Goal: Download file/media

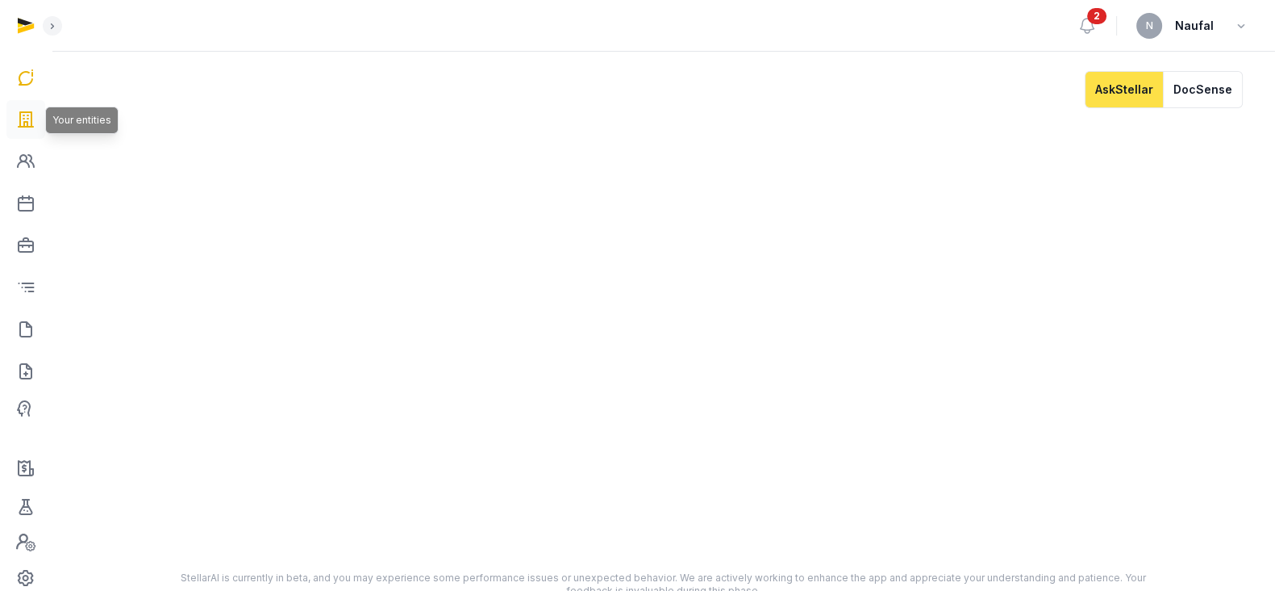
click at [16, 118] on icon at bounding box center [25, 119] width 19 height 26
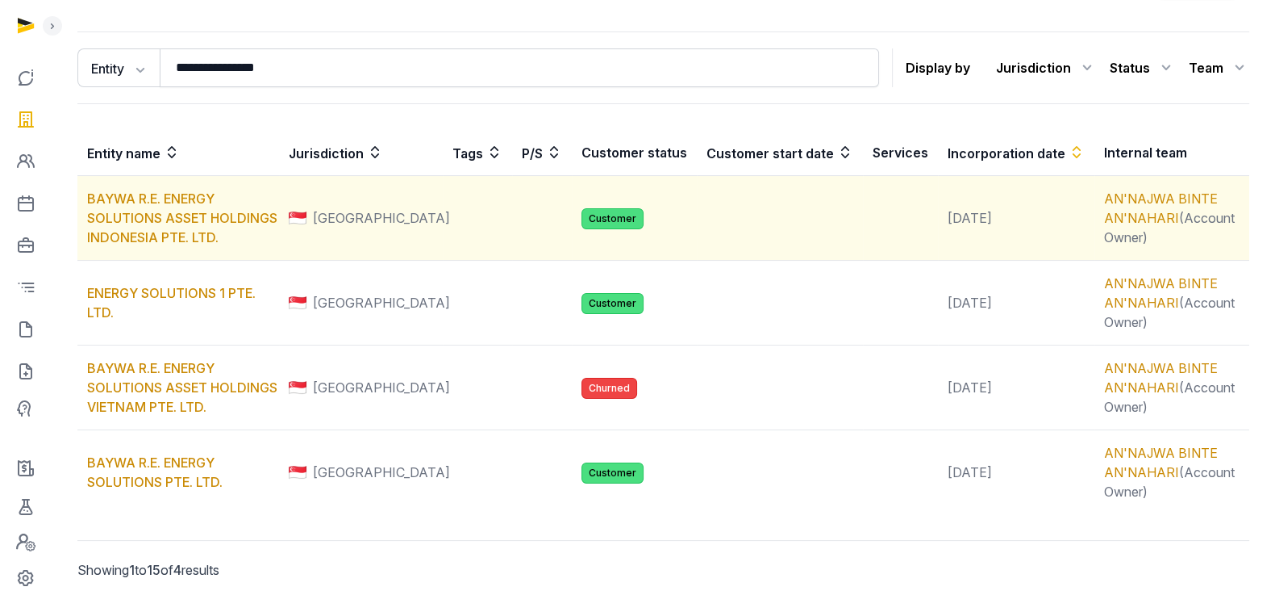
scroll to position [131, 0]
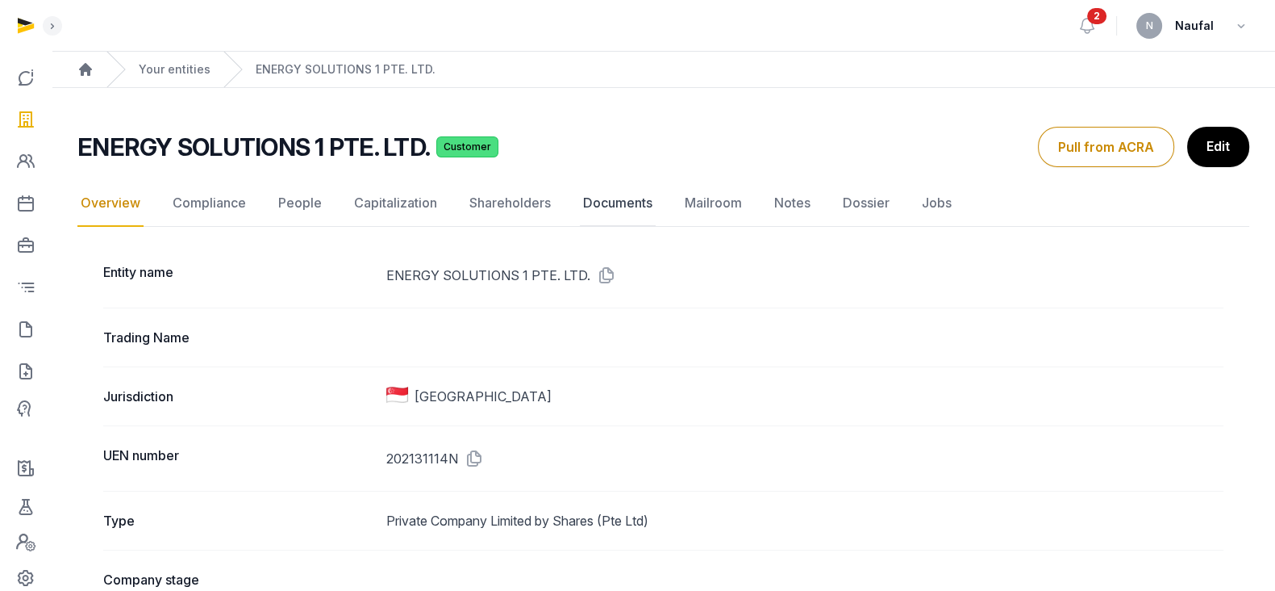
click at [591, 199] on link "Documents" at bounding box center [618, 203] width 76 height 47
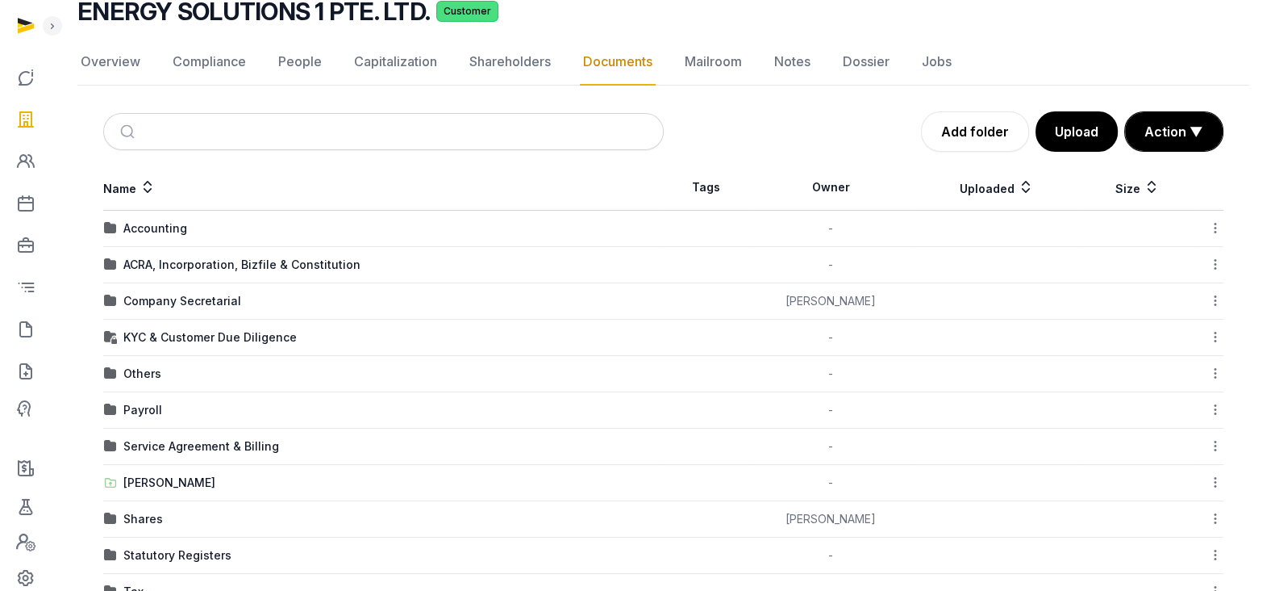
scroll to position [131, 0]
click at [227, 300] on div "Company Secretarial" at bounding box center [182, 300] width 118 height 16
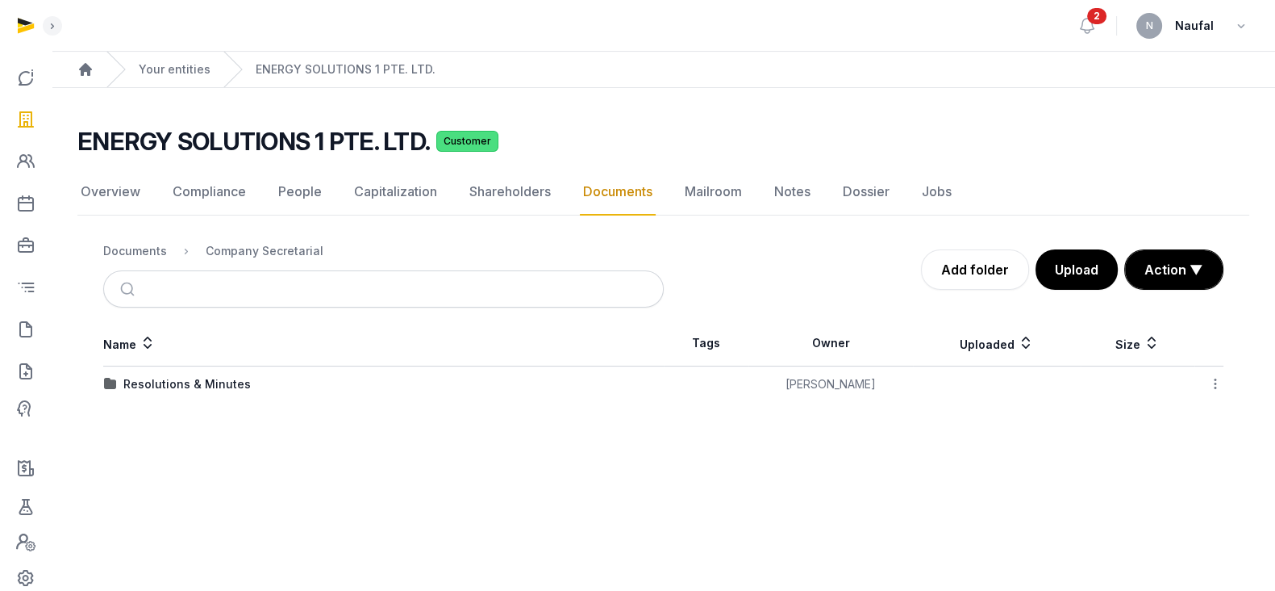
scroll to position [0, 0]
click at [200, 376] on div "Resolutions & Minutes" at bounding box center [186, 384] width 127 height 16
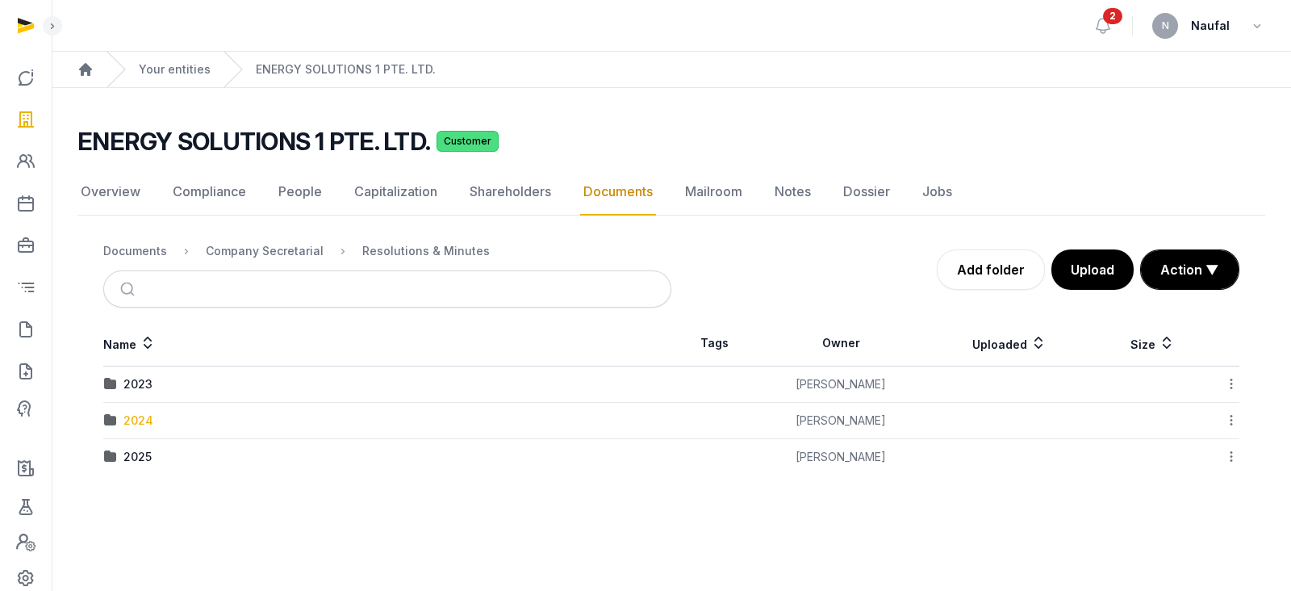
click at [144, 412] on div "2024" at bounding box center [138, 420] width 30 height 16
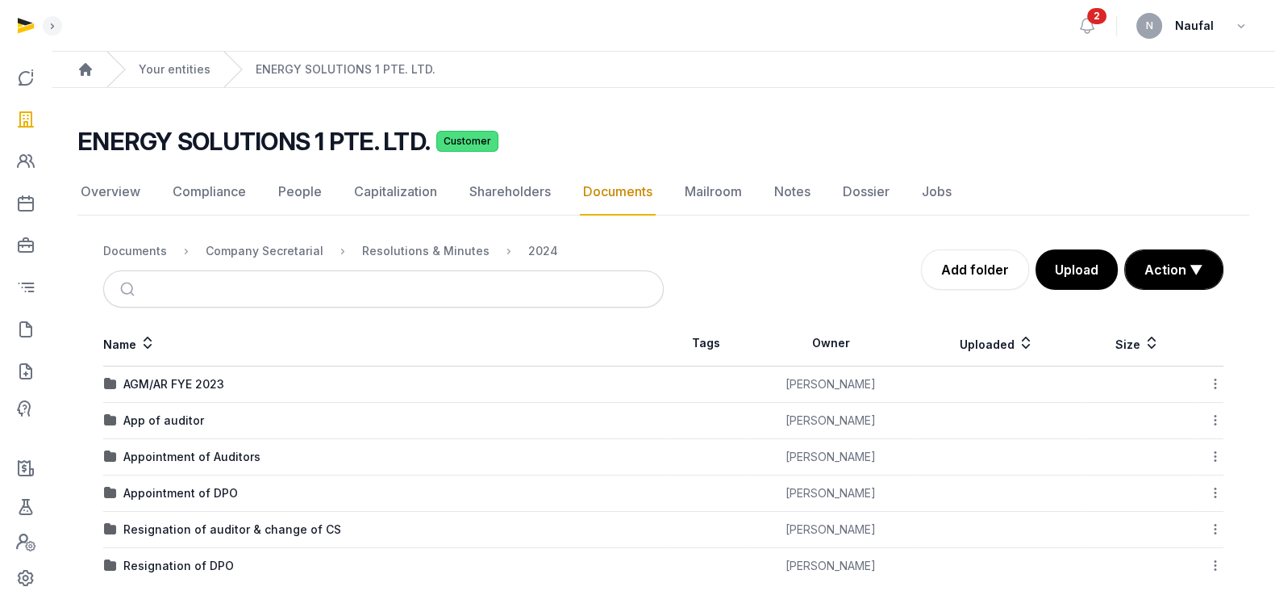
scroll to position [23, 0]
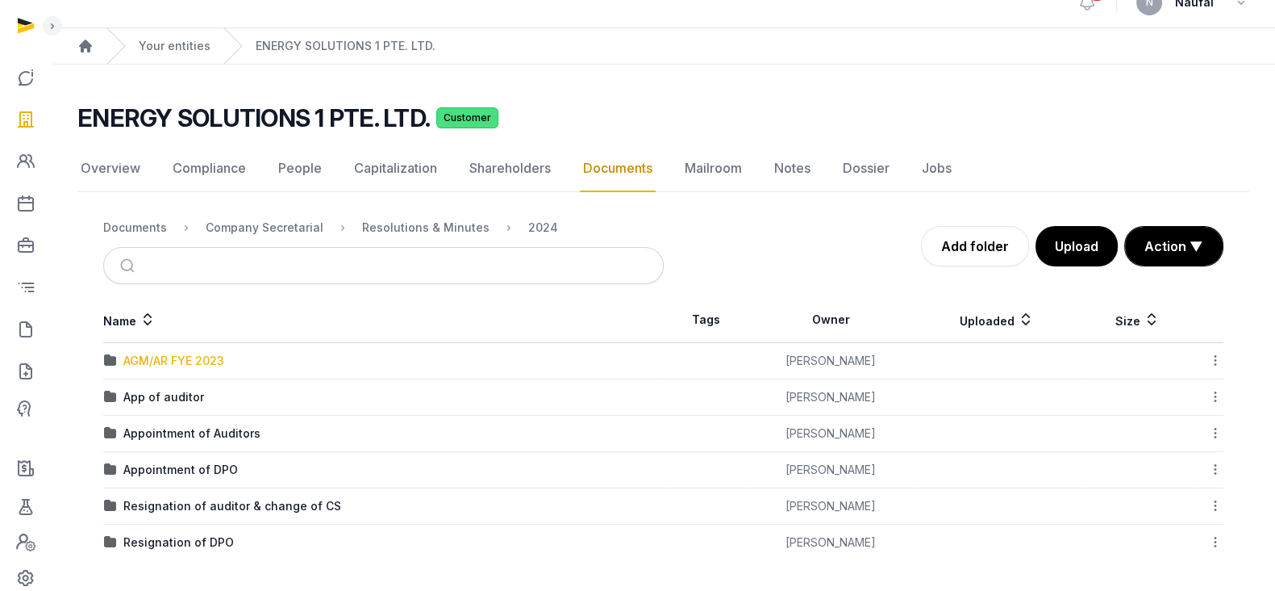
click at [166, 362] on div "AGM/AR FYE 2023" at bounding box center [173, 361] width 101 height 16
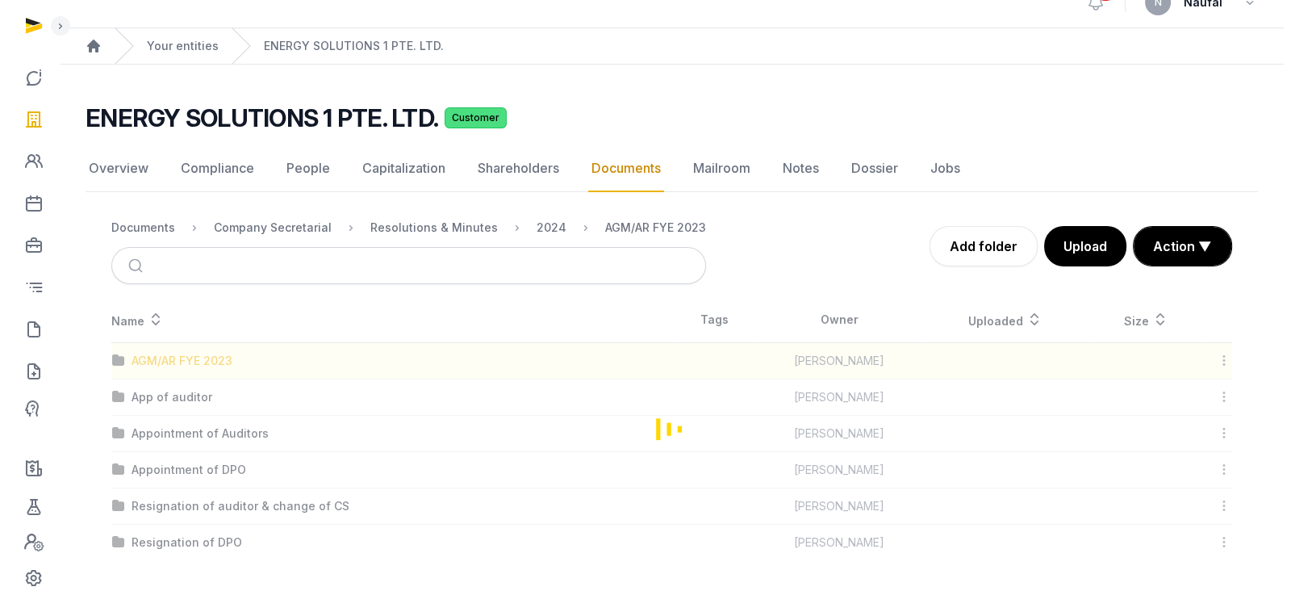
scroll to position [0, 0]
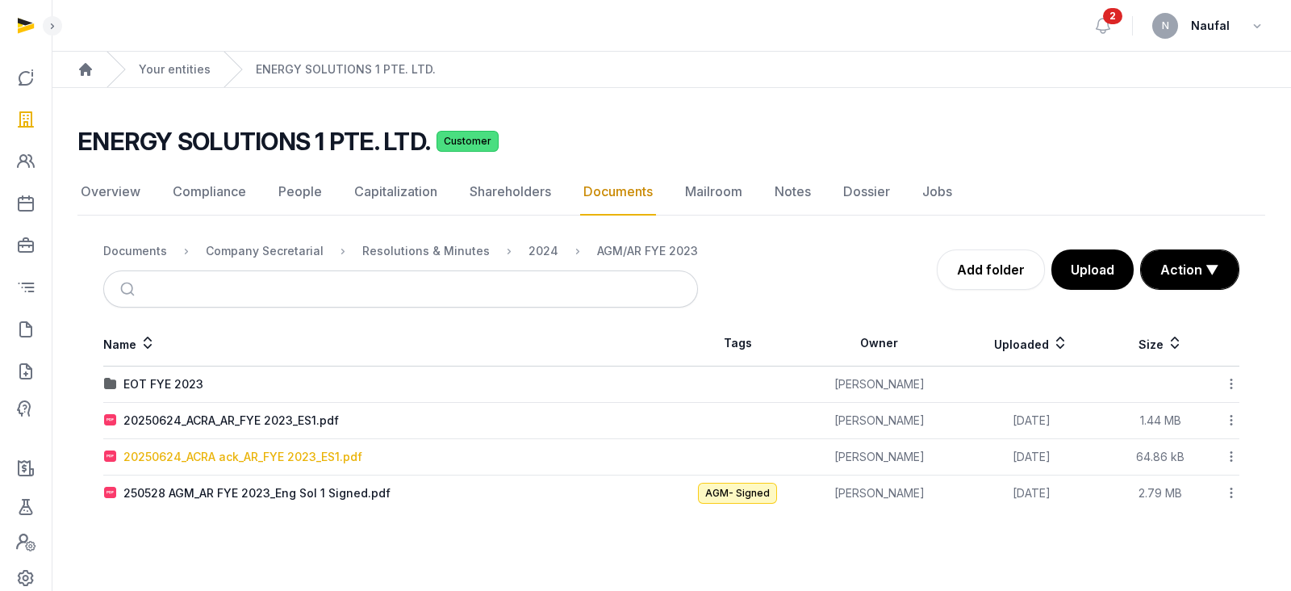
click at [288, 461] on div "20250624_ACRA ack_AR_FYE 2023_ES1.pdf" at bounding box center [242, 457] width 239 height 16
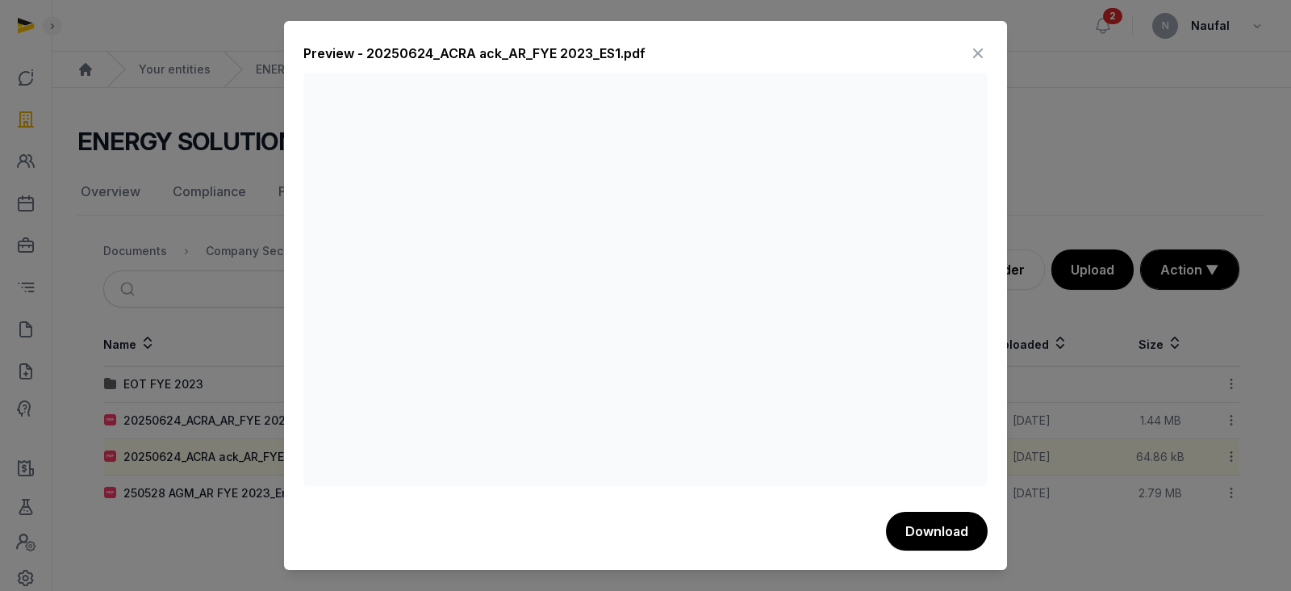
click at [980, 56] on icon at bounding box center [977, 53] width 19 height 26
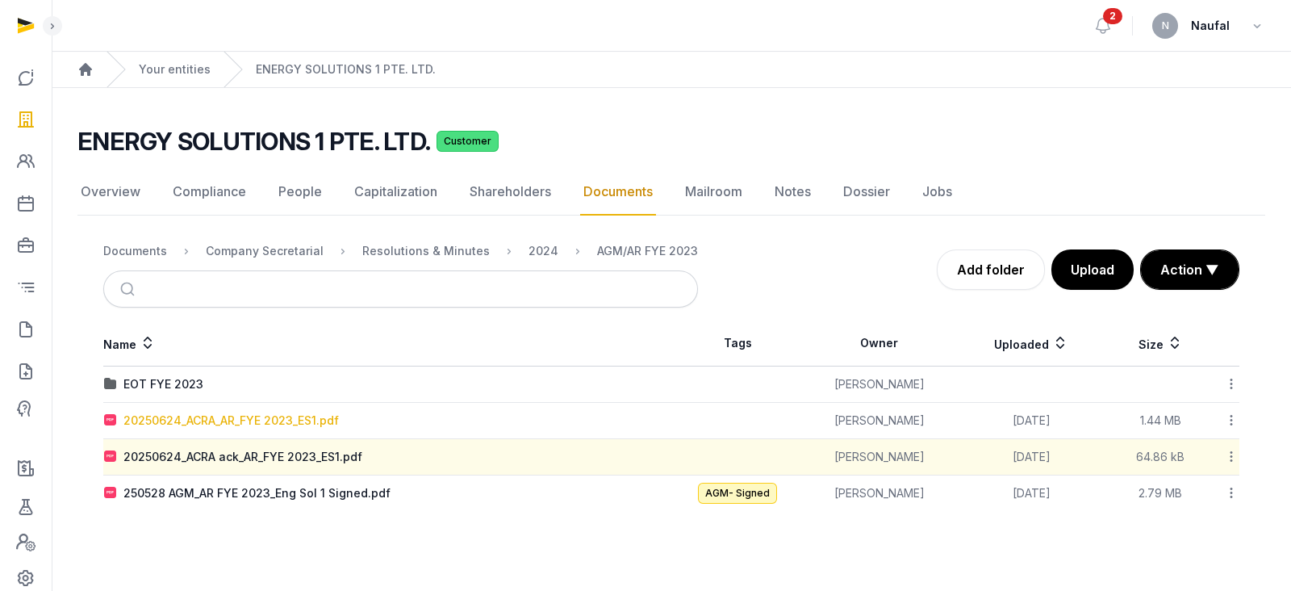
click at [246, 414] on div "20250624_ACRA_AR_FYE 2023_ES1.pdf" at bounding box center [230, 420] width 215 height 16
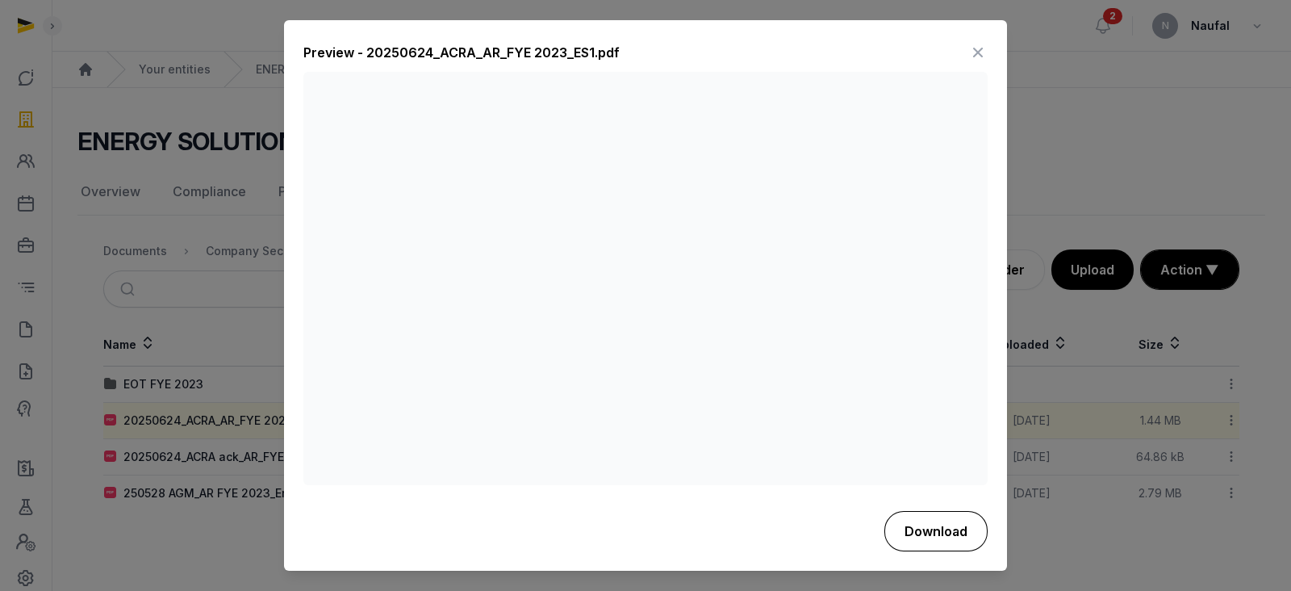
click at [906, 536] on button "Download" at bounding box center [935, 531] width 103 height 40
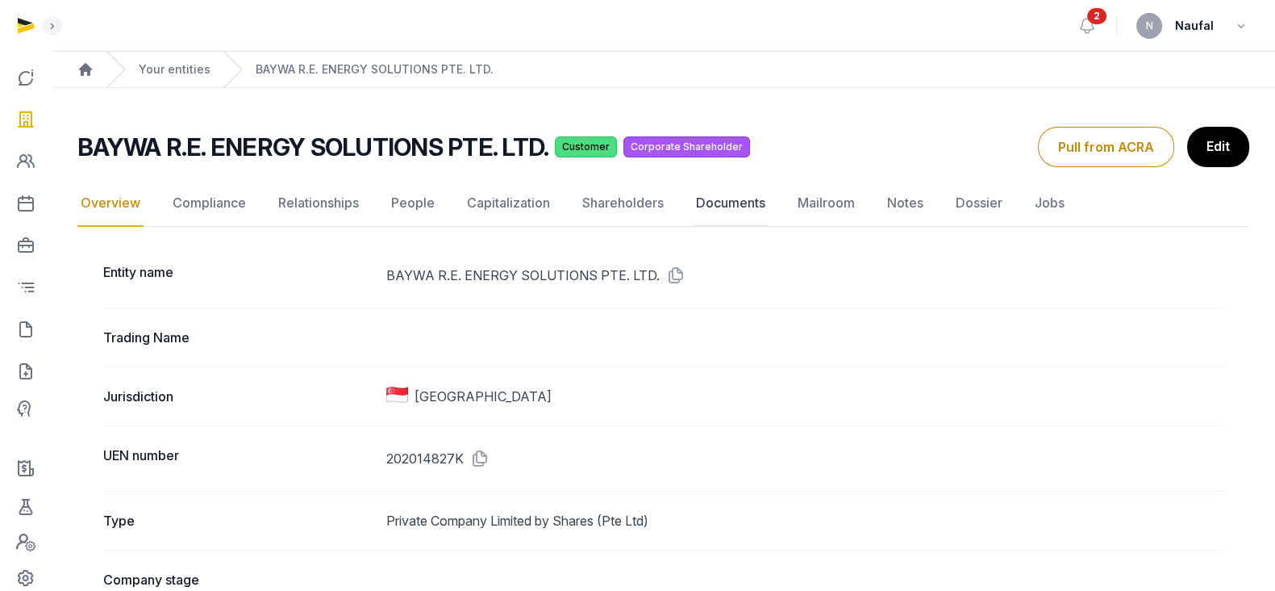
click at [705, 195] on link "Documents" at bounding box center [731, 203] width 76 height 47
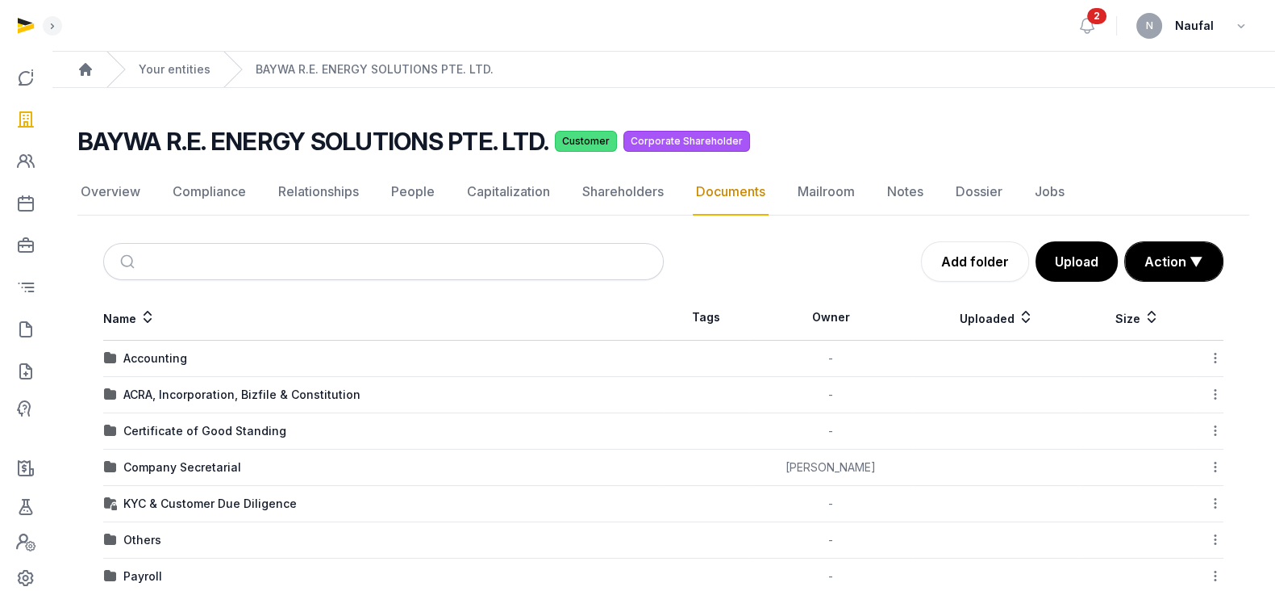
click at [226, 449] on td "Company Secretarial" at bounding box center [383, 467] width 561 height 36
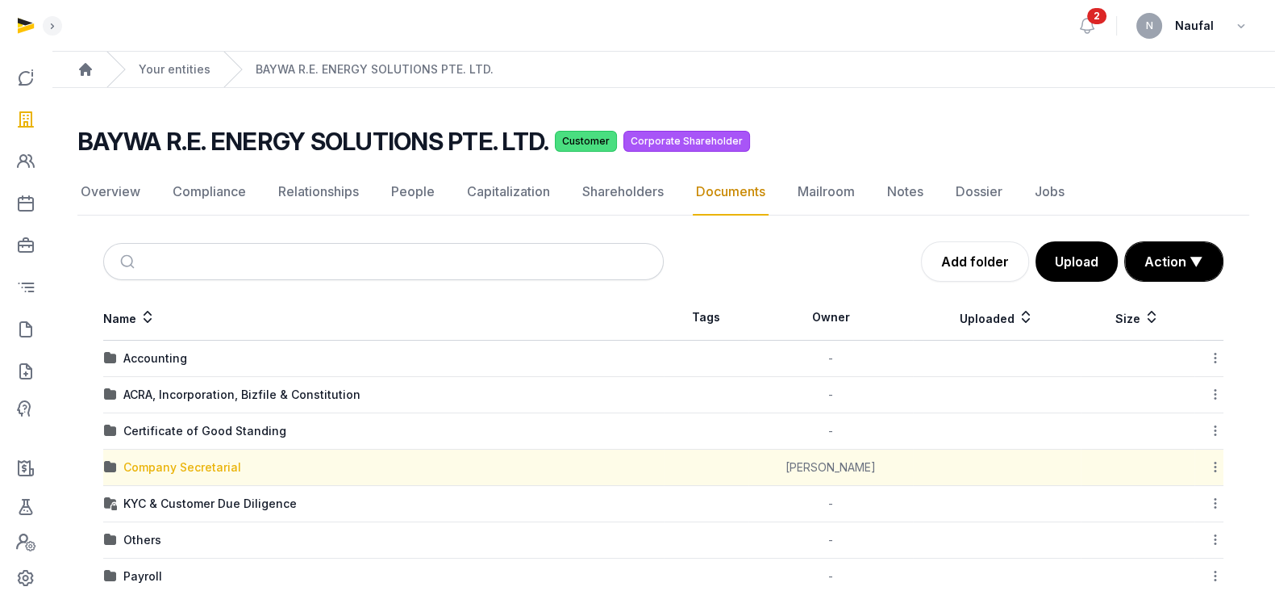
click at [174, 472] on div "Company Secretarial" at bounding box center [182, 467] width 118 height 16
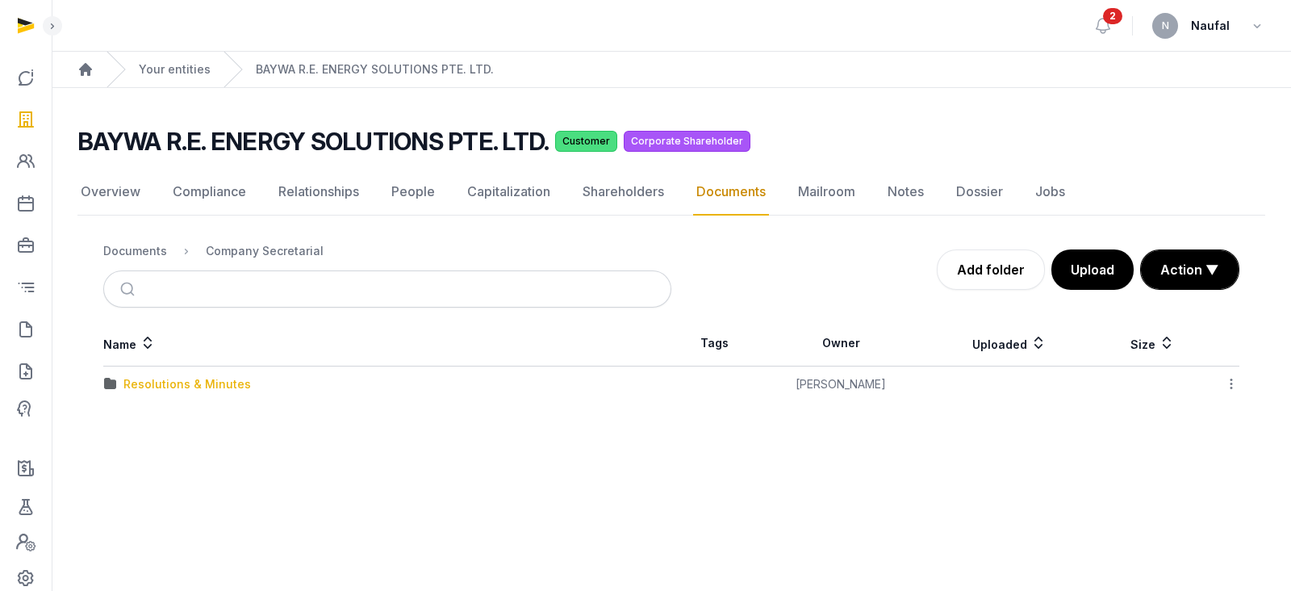
click at [216, 386] on div "Resolutions & Minutes" at bounding box center [186, 384] width 127 height 16
click at [136, 419] on div "2024" at bounding box center [138, 420] width 30 height 16
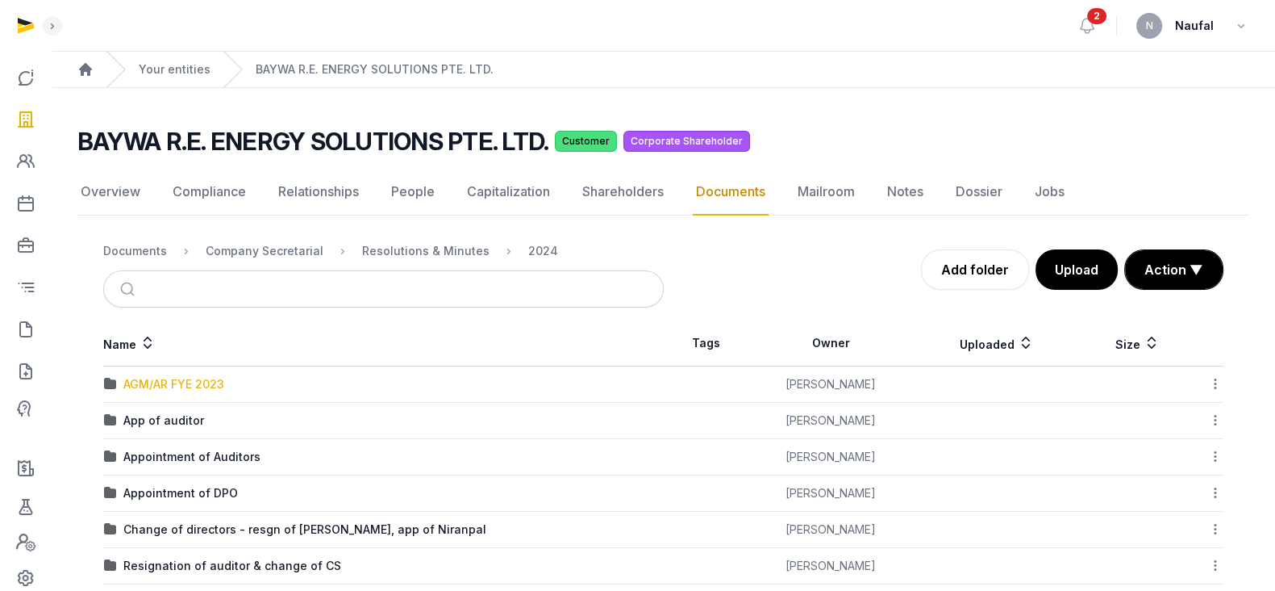
click at [206, 381] on div "AGM/AR FYE 2023" at bounding box center [173, 384] width 101 height 16
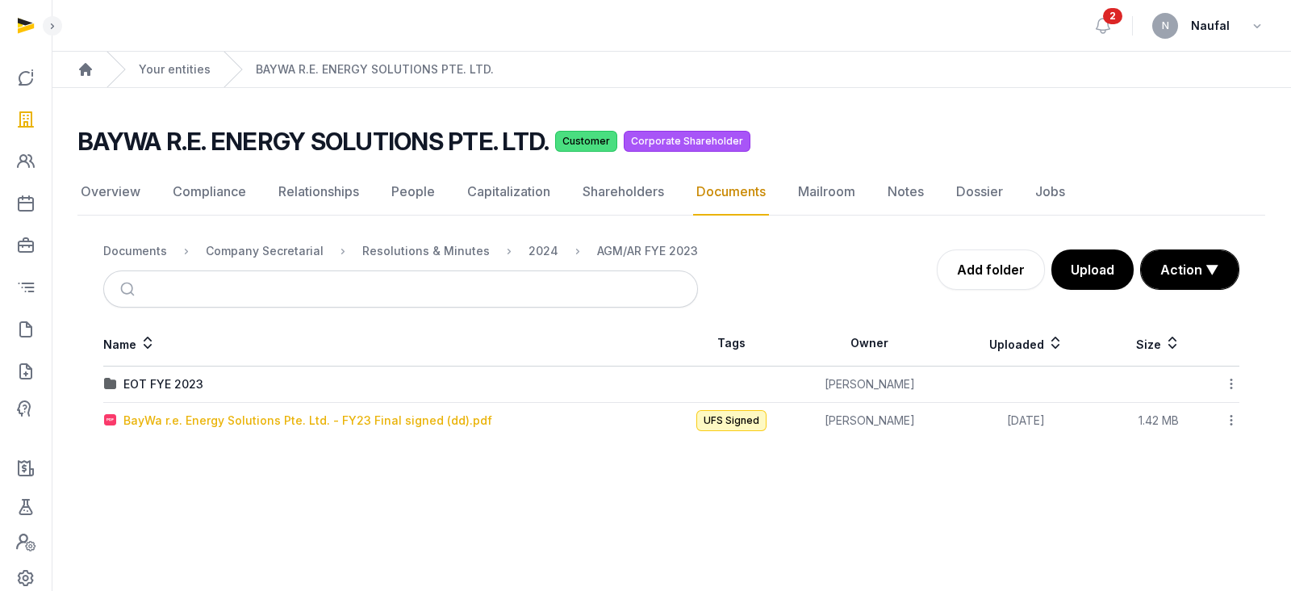
click at [262, 424] on div "BayWa r.e. Energy Solutions Pte. Ltd. - FY23 Final signed (dd).pdf" at bounding box center [307, 420] width 369 height 16
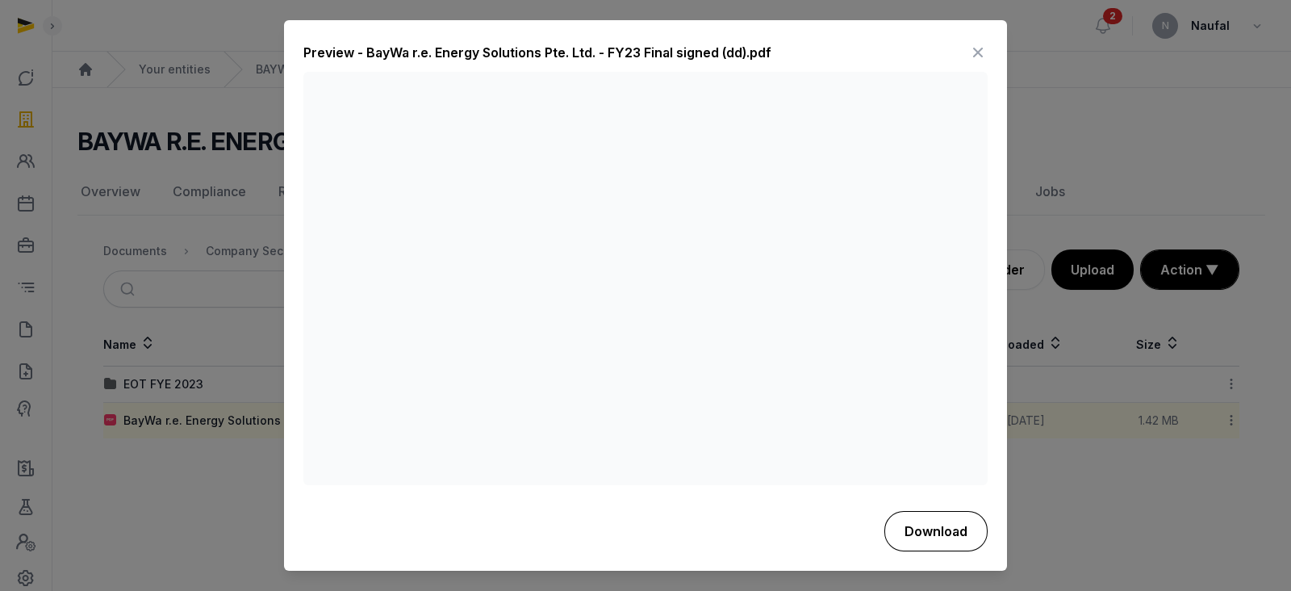
click at [897, 518] on button "Download" at bounding box center [935, 531] width 103 height 40
click at [977, 50] on icon at bounding box center [977, 53] width 19 height 26
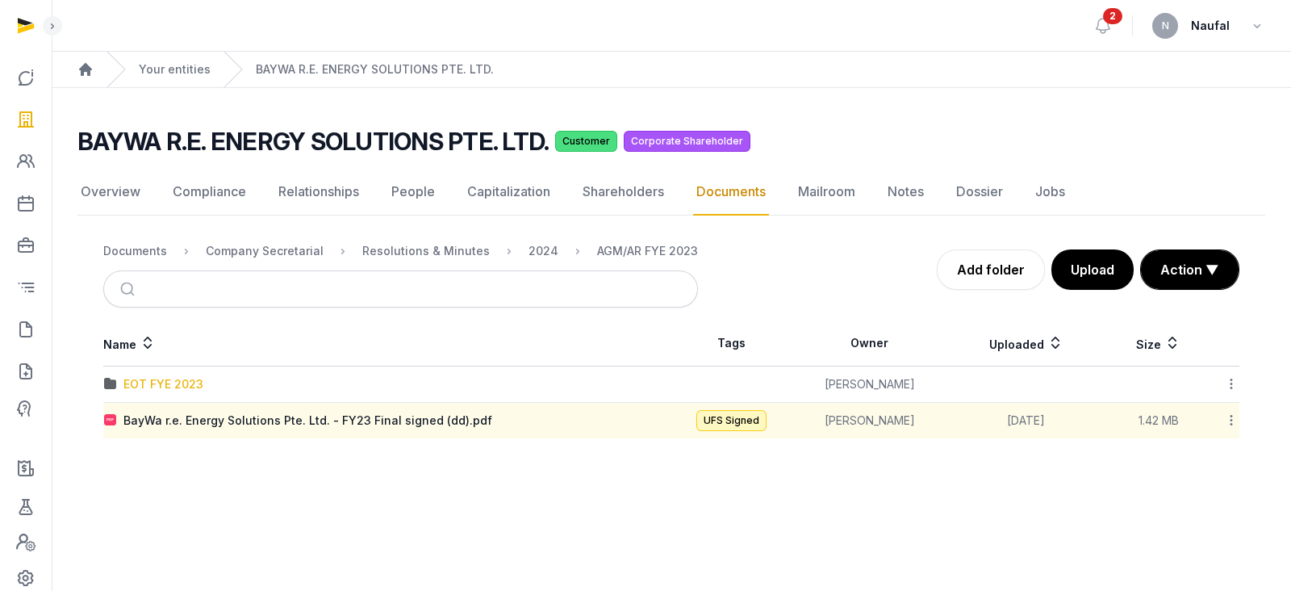
click at [156, 383] on div "EOT FYE 2023" at bounding box center [163, 384] width 80 height 16
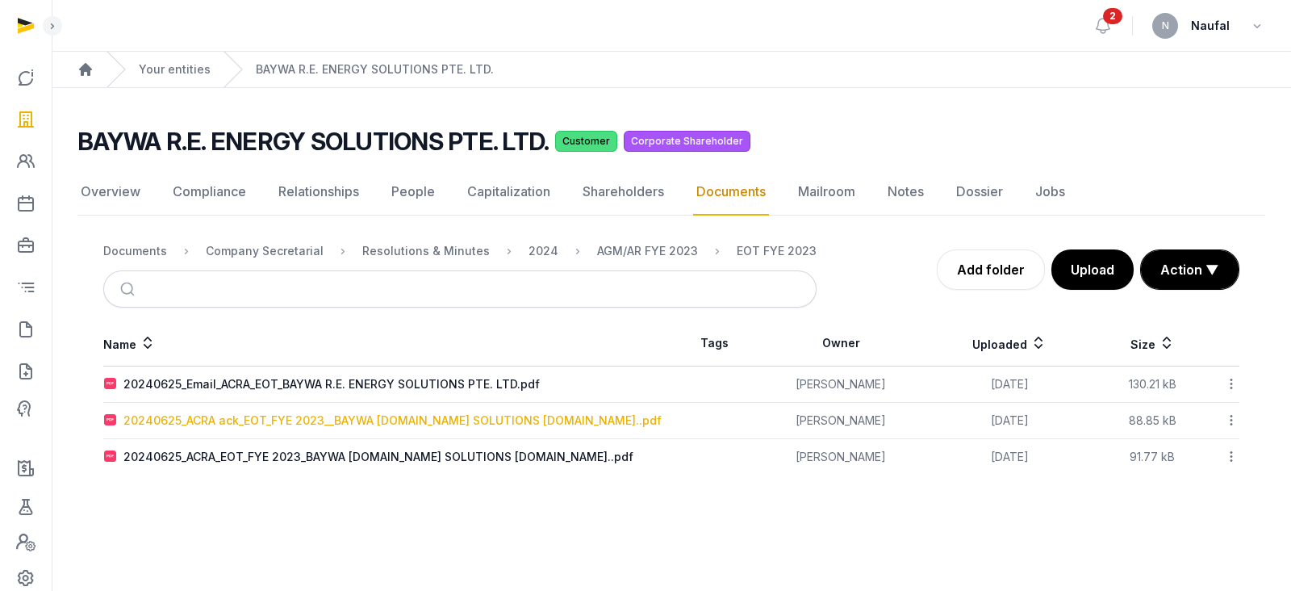
click at [340, 416] on div "20240625_ACRA ack_EOT_FYE 2023__BAYWA R.E.ENERGY SOLUTIONS PTE.LTD..pdf" at bounding box center [392, 420] width 538 height 16
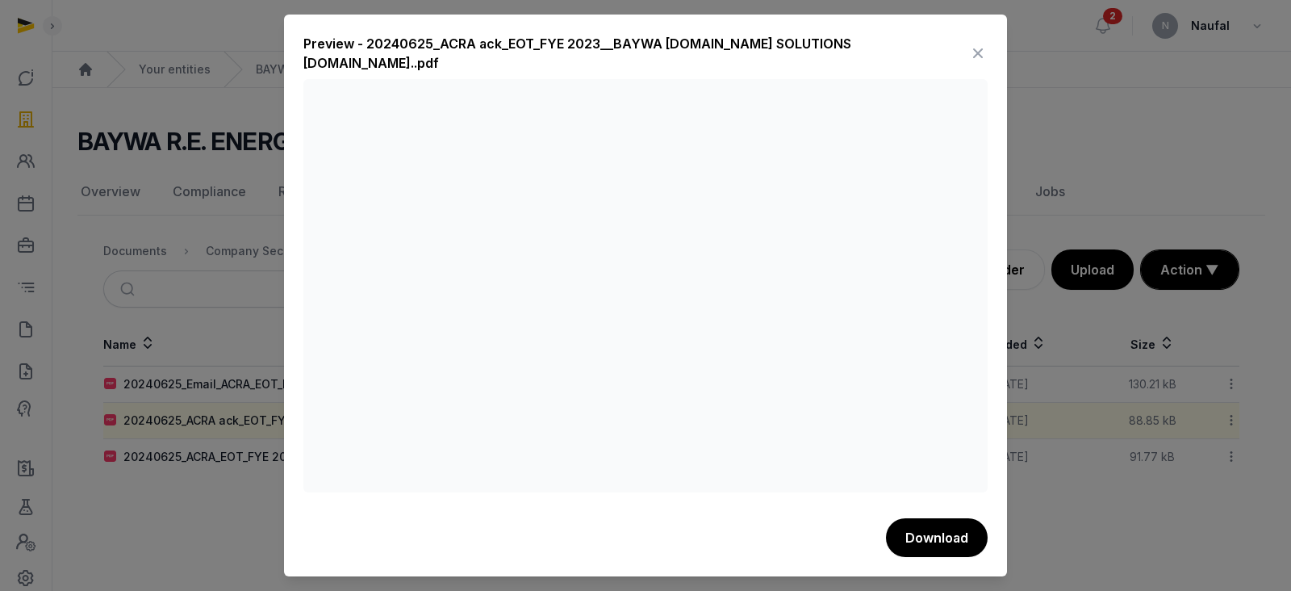
click at [977, 46] on icon at bounding box center [977, 53] width 19 height 26
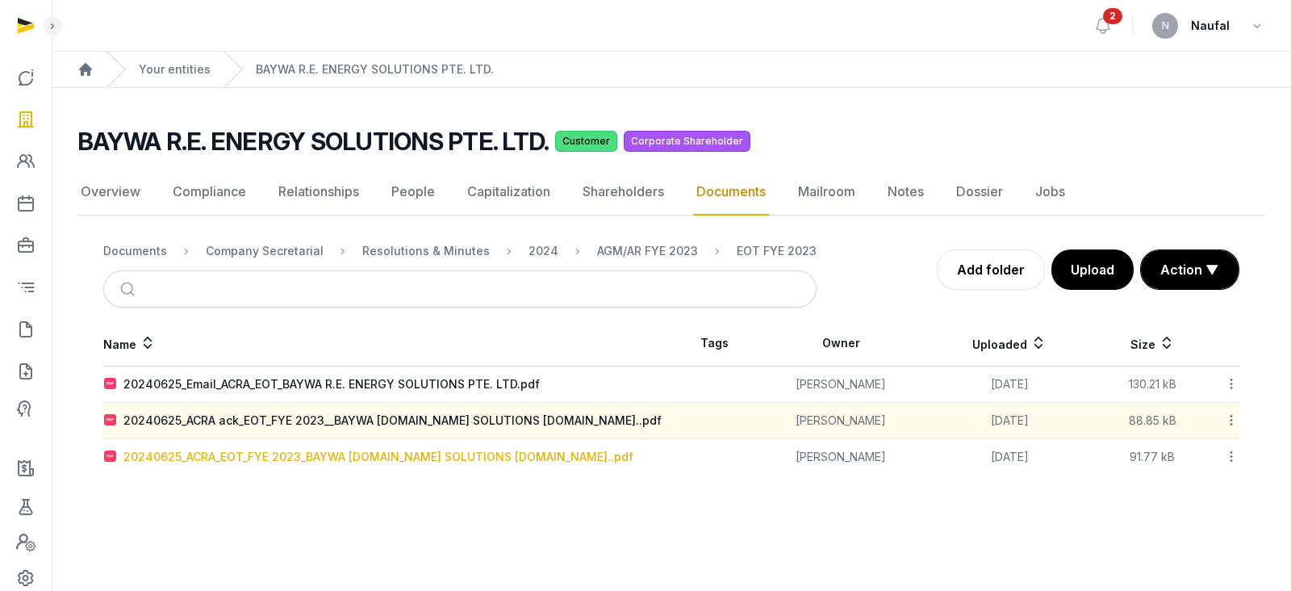
click at [528, 459] on div "20240625_ACRA_EOT_FYE 2023_BAYWA R.E.ENERGY SOLUTIONS PTE.LTD..pdf" at bounding box center [378, 457] width 510 height 16
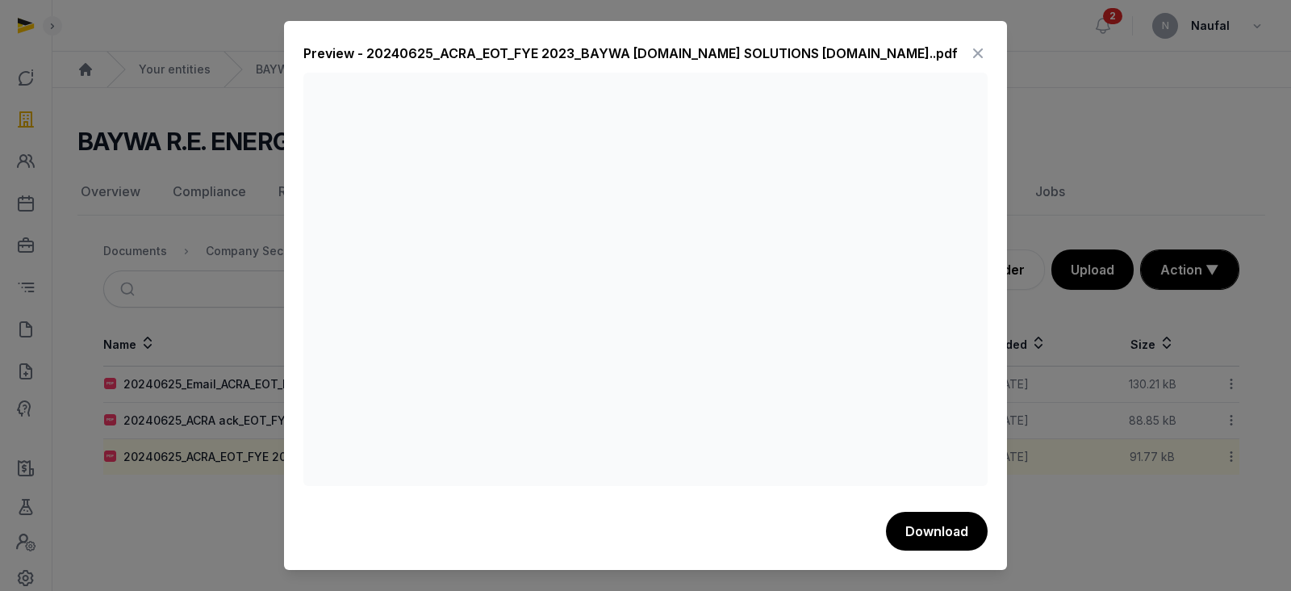
click at [980, 46] on icon at bounding box center [977, 53] width 19 height 26
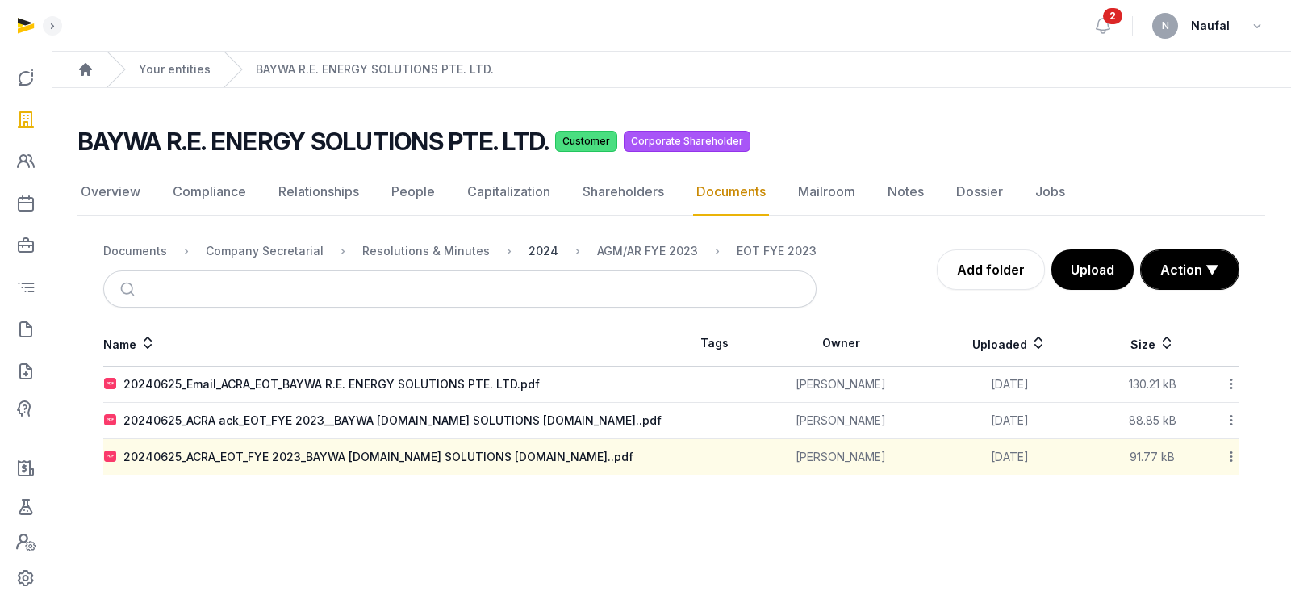
click at [528, 248] on div "2024" at bounding box center [543, 251] width 30 height 16
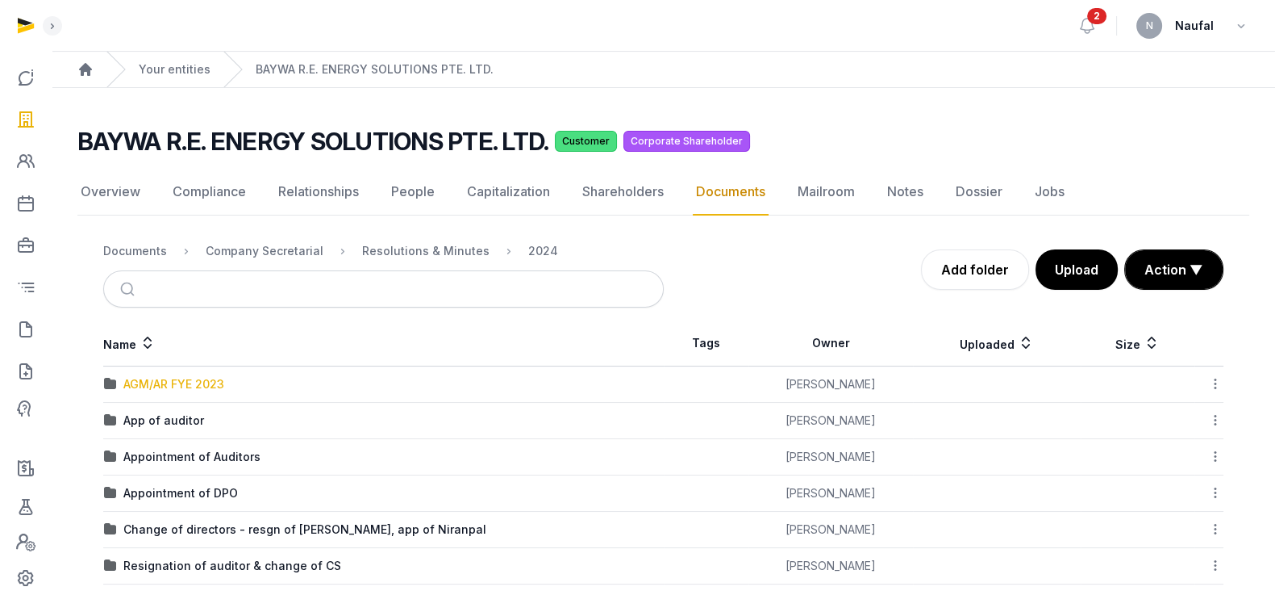
scroll to position [60, 0]
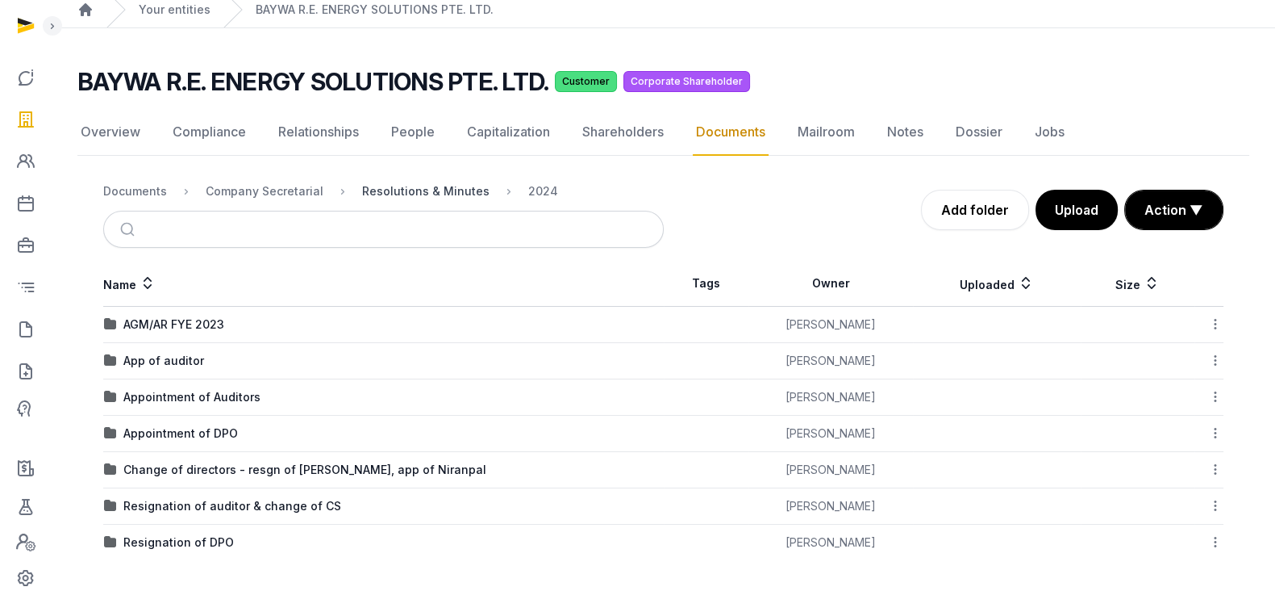
click at [453, 189] on div "Resolutions & Minutes" at bounding box center [425, 191] width 127 height 16
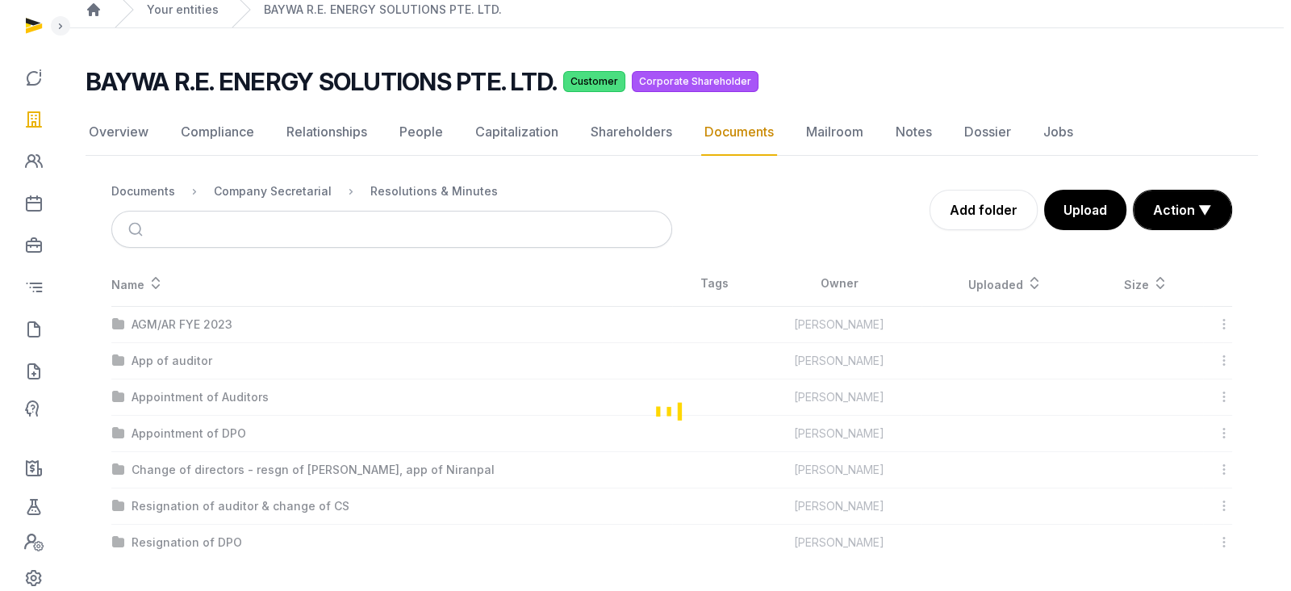
scroll to position [0, 0]
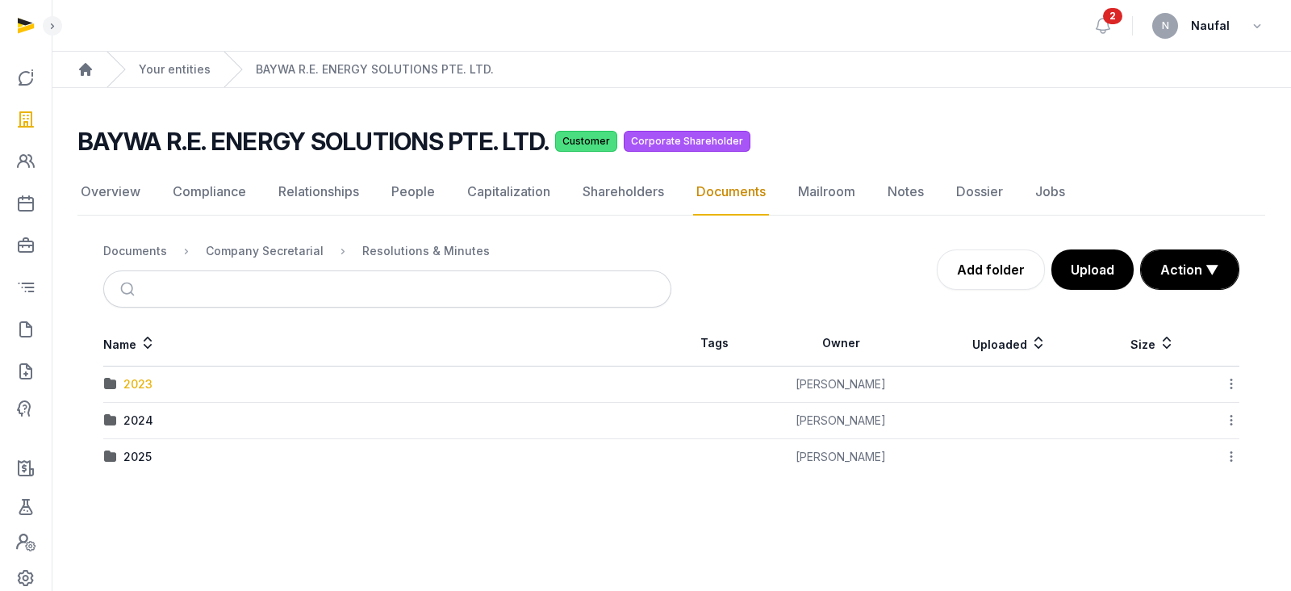
click at [149, 381] on div "2023" at bounding box center [137, 384] width 29 height 16
click at [534, 250] on div "2023" at bounding box center [542, 251] width 29 height 16
click at [436, 244] on div "Resolutions & Minutes" at bounding box center [425, 251] width 127 height 16
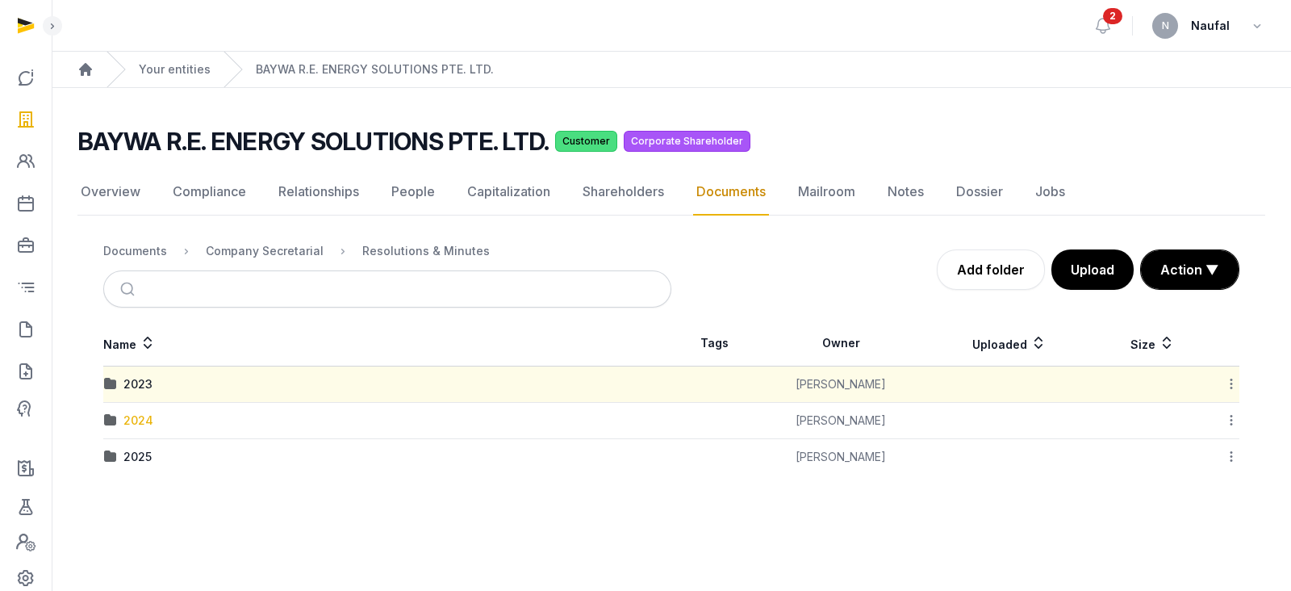
click at [145, 417] on div "2024" at bounding box center [138, 420] width 30 height 16
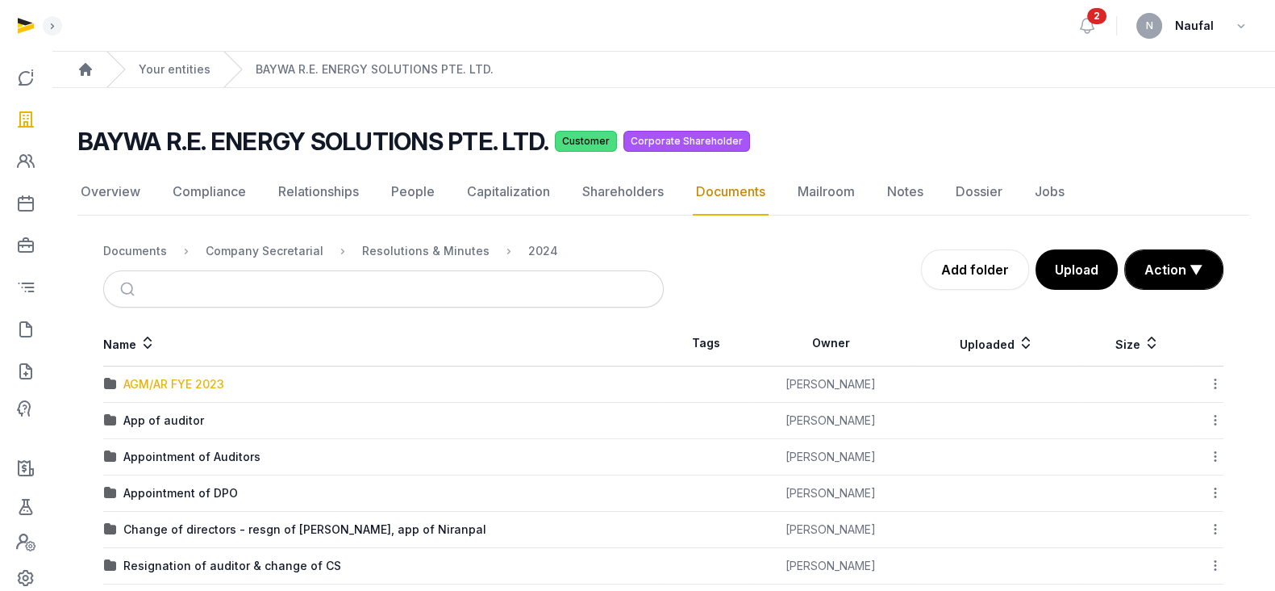
click at [213, 382] on div "AGM/AR FYE 2023" at bounding box center [173, 384] width 101 height 16
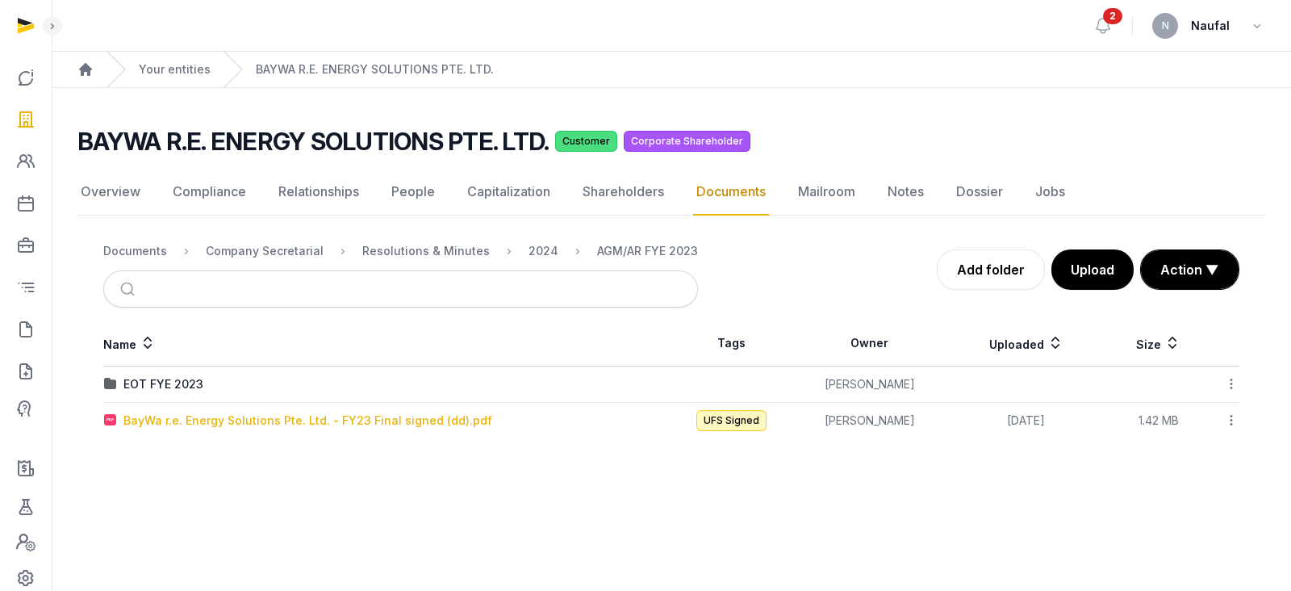
click at [272, 413] on div "BayWa r.e. Energy Solutions Pte. Ltd. - FY23 Final signed (dd).pdf" at bounding box center [307, 420] width 369 height 16
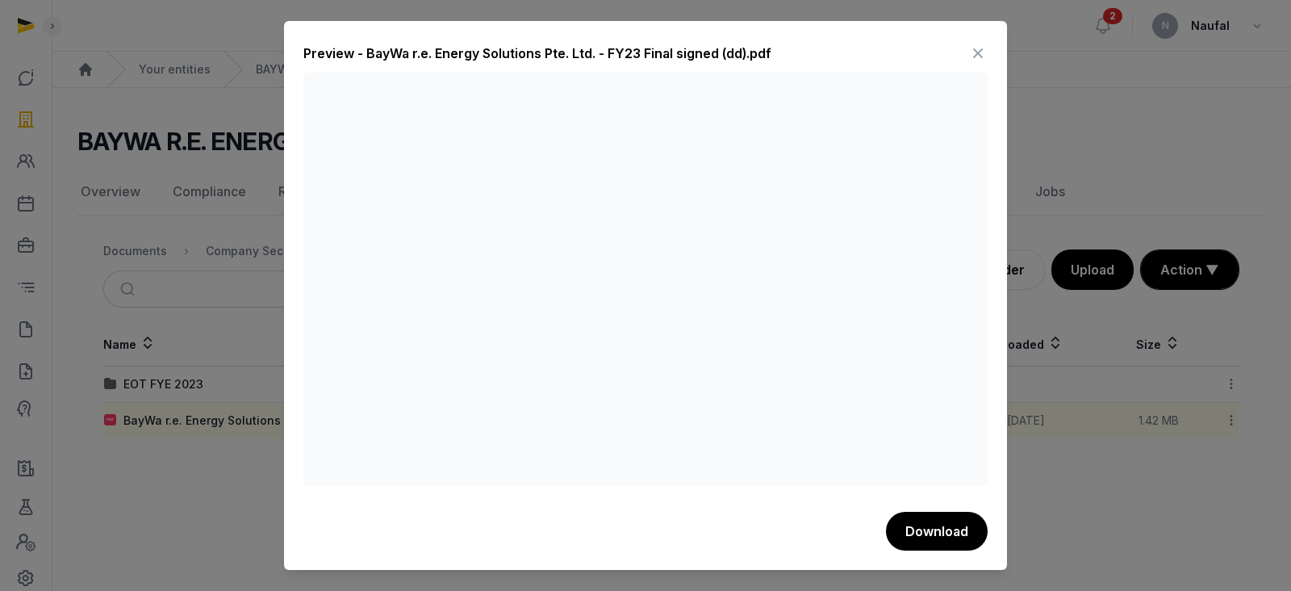
click at [981, 53] on icon at bounding box center [977, 53] width 19 height 26
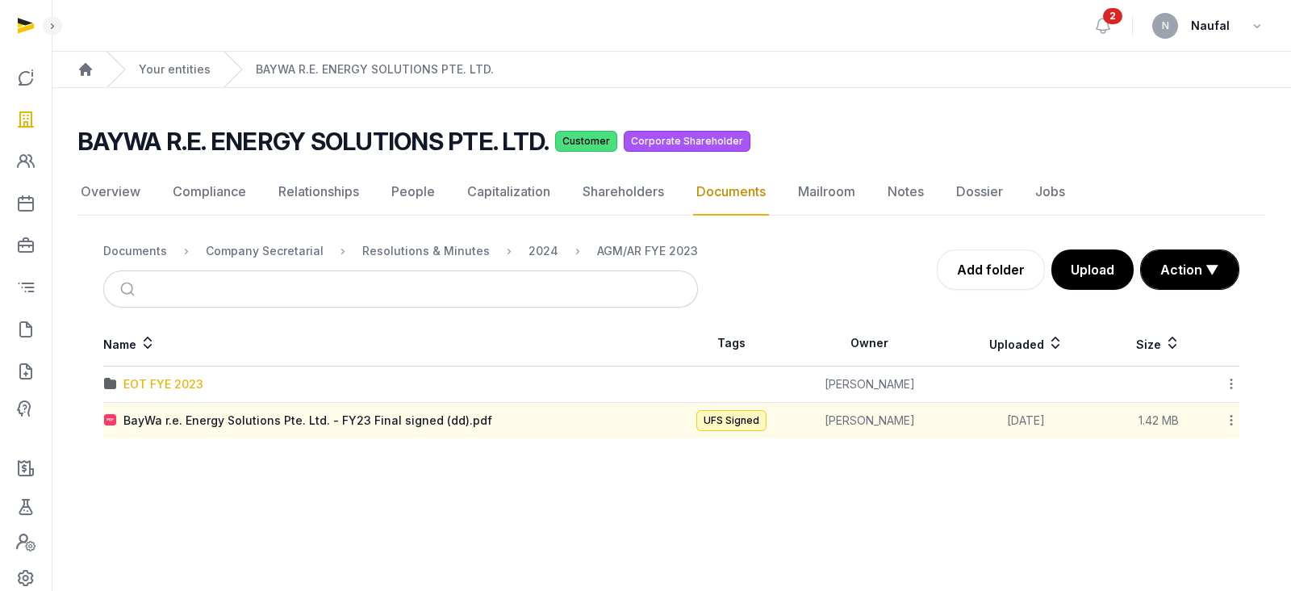
click at [150, 378] on div "EOT FYE 2023" at bounding box center [163, 384] width 80 height 16
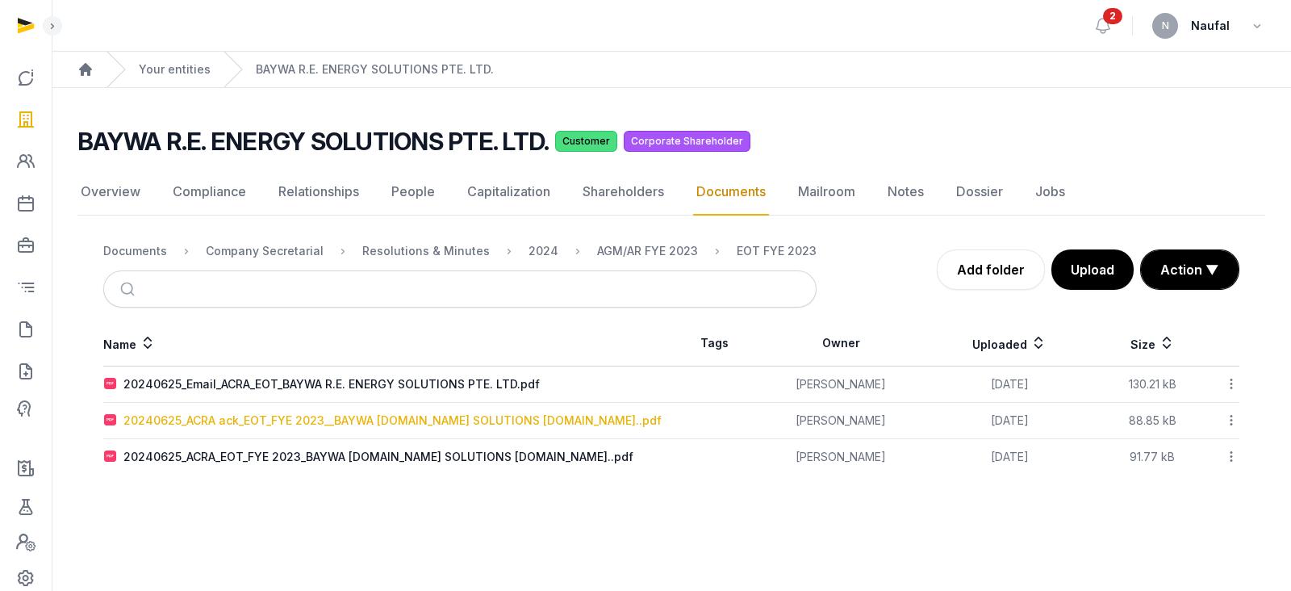
click at [223, 421] on div "20240625_ACRA ack_EOT_FYE 2023__BAYWA R.E.ENERGY SOLUTIONS PTE.LTD..pdf" at bounding box center [392, 420] width 538 height 16
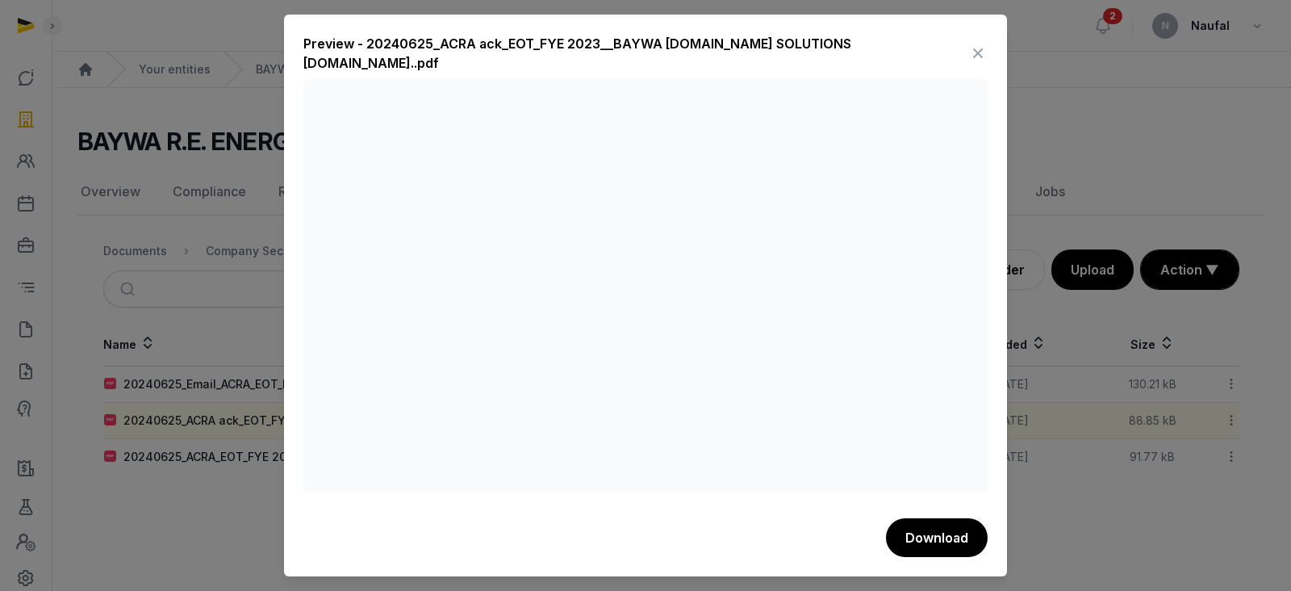
click at [972, 47] on icon at bounding box center [977, 53] width 19 height 26
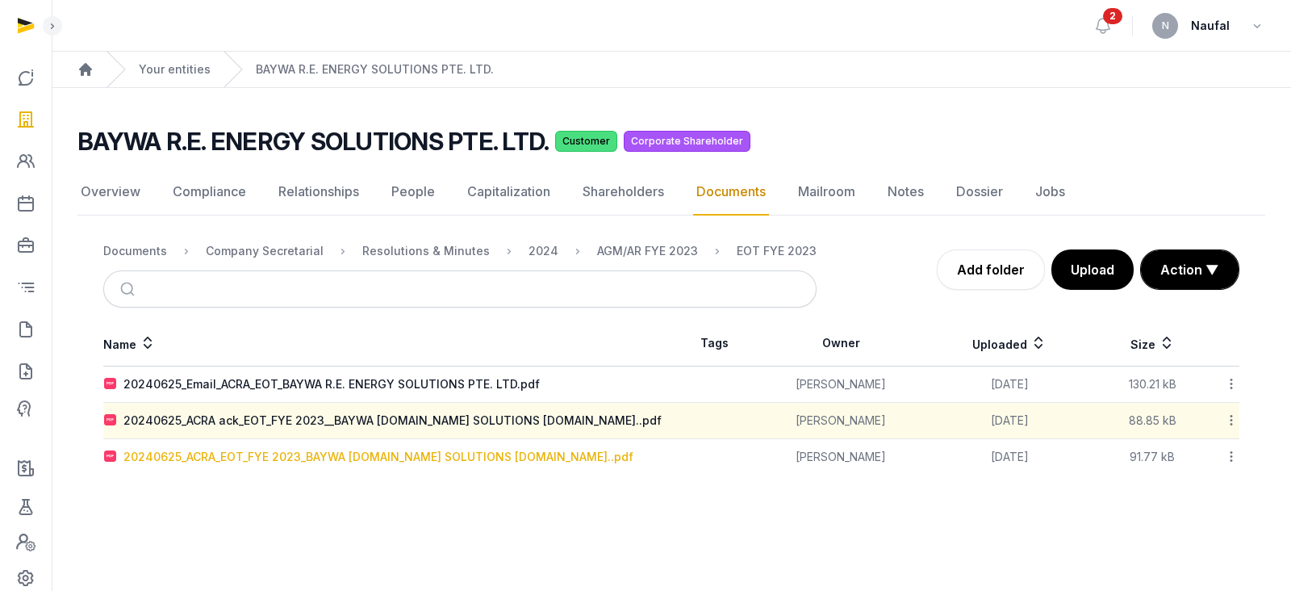
click at [474, 461] on div "20240625_ACRA_EOT_FYE 2023_BAYWA R.E.ENERGY SOLUTIONS PTE.LTD..pdf" at bounding box center [378, 457] width 510 height 16
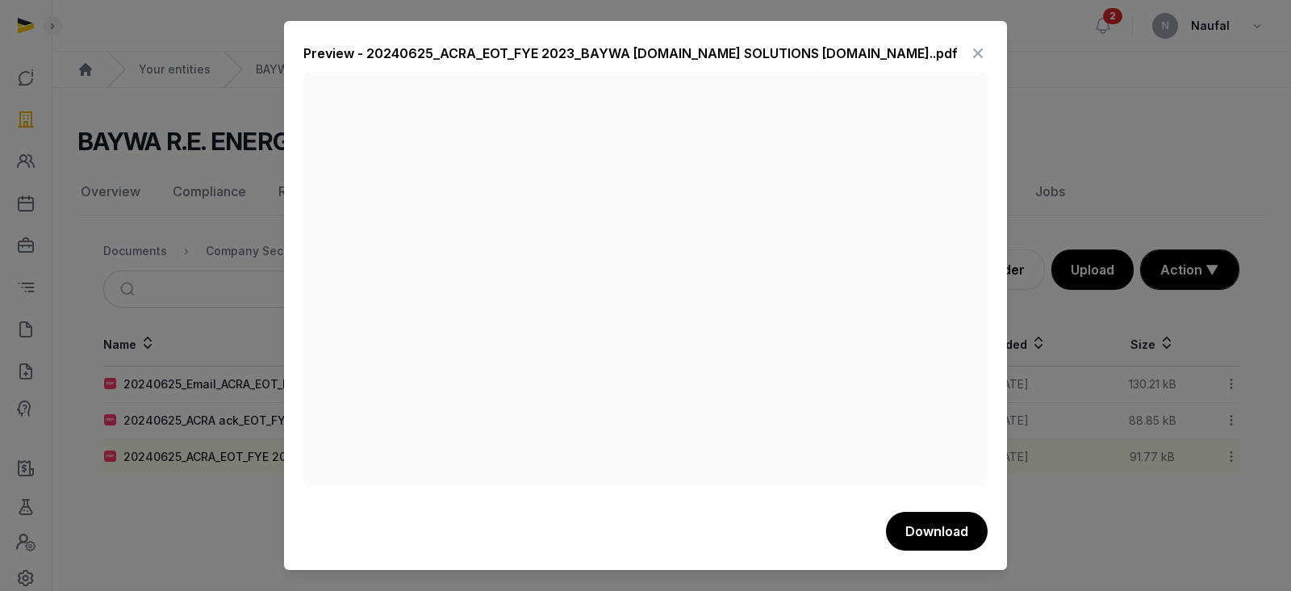
click at [980, 54] on icon at bounding box center [977, 53] width 19 height 26
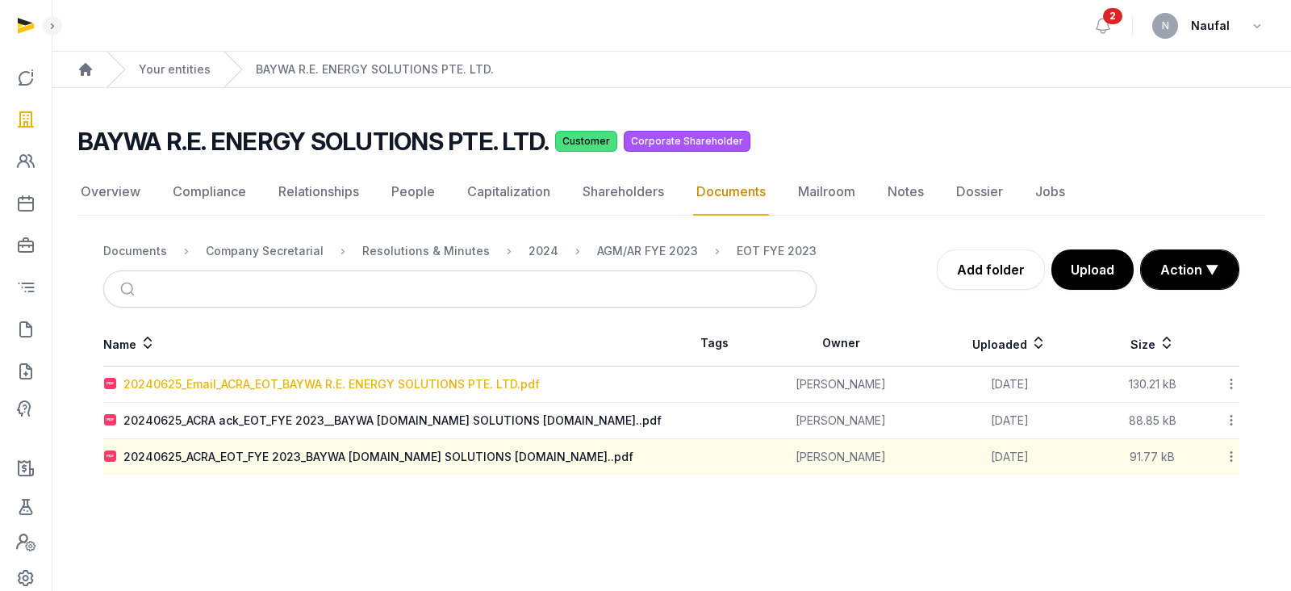
click at [488, 387] on div "20240625_Email_ACRA_EOT_BAYWA R.E. ENERGY SOLUTIONS PTE. LTD.pdf" at bounding box center [331, 384] width 416 height 16
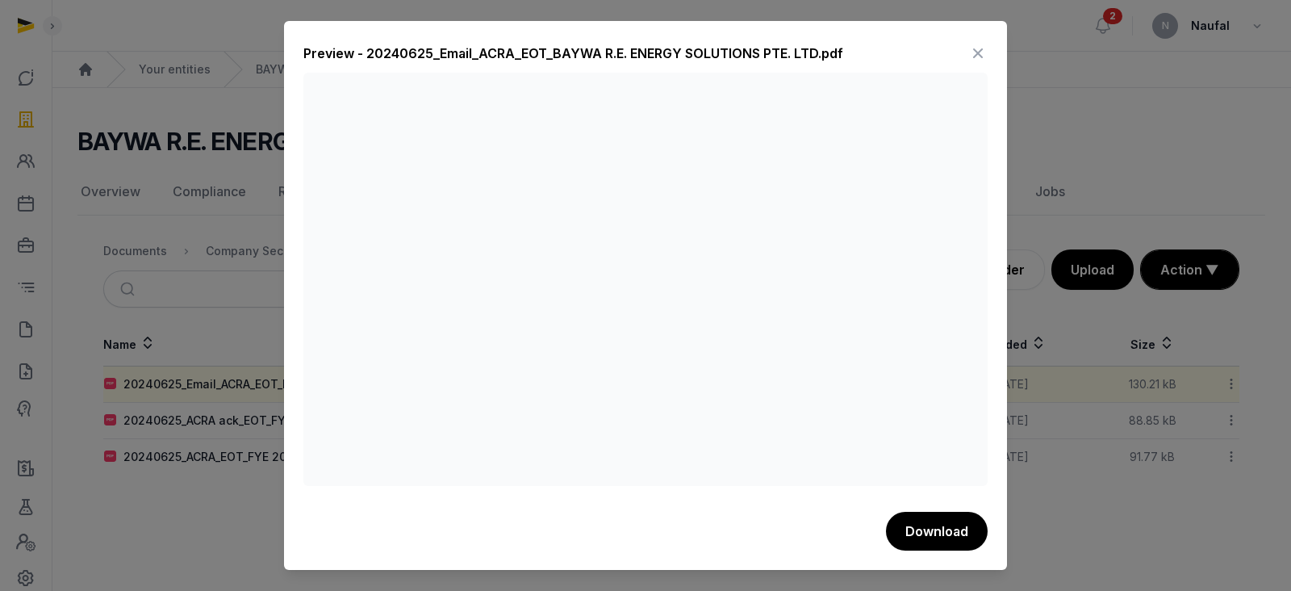
click at [974, 45] on icon at bounding box center [977, 53] width 19 height 26
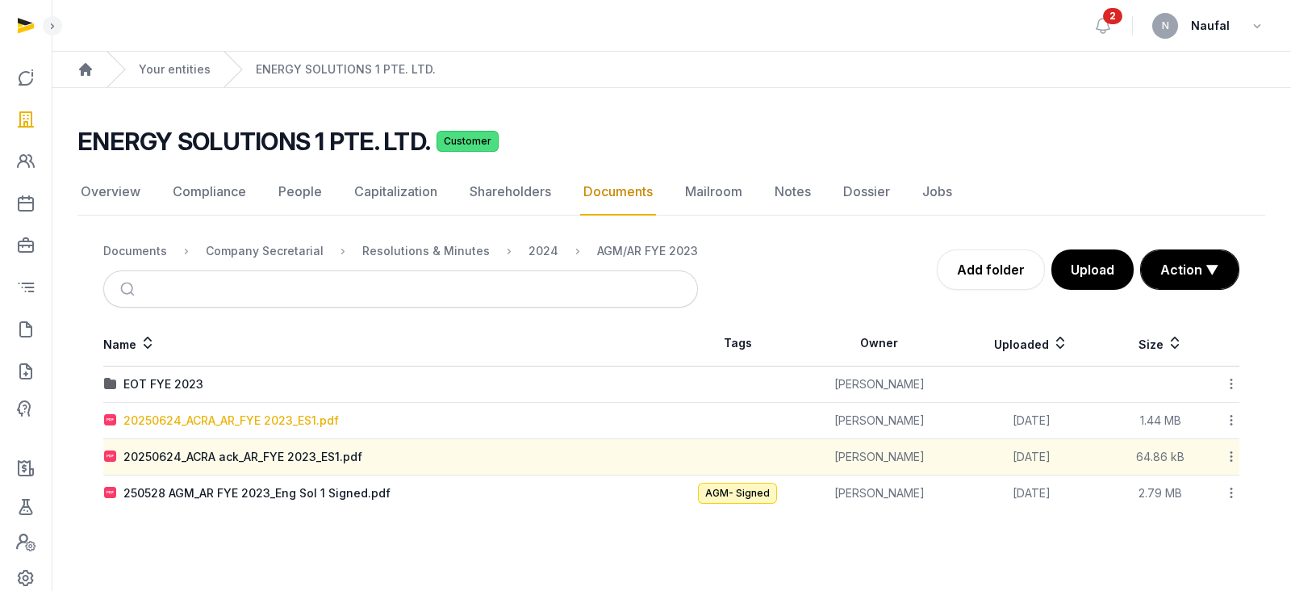
click at [308, 420] on div "20250624_ACRA_AR_FYE 2023_ES1.pdf" at bounding box center [230, 420] width 215 height 16
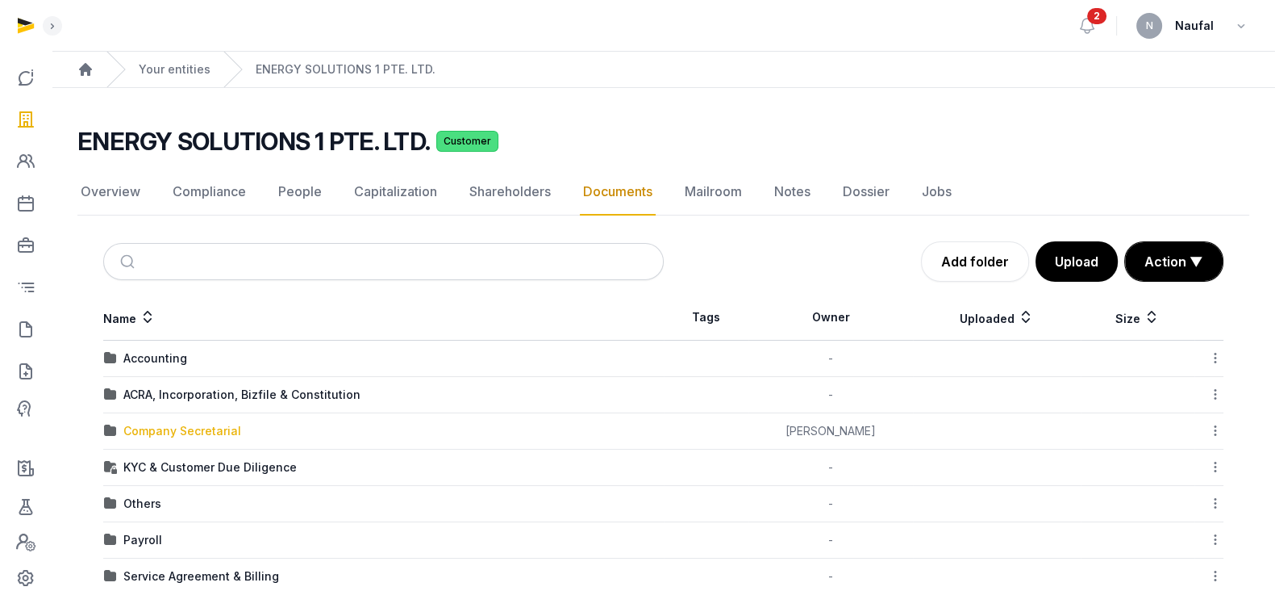
click at [169, 433] on div "Company Secretarial" at bounding box center [182, 431] width 118 height 16
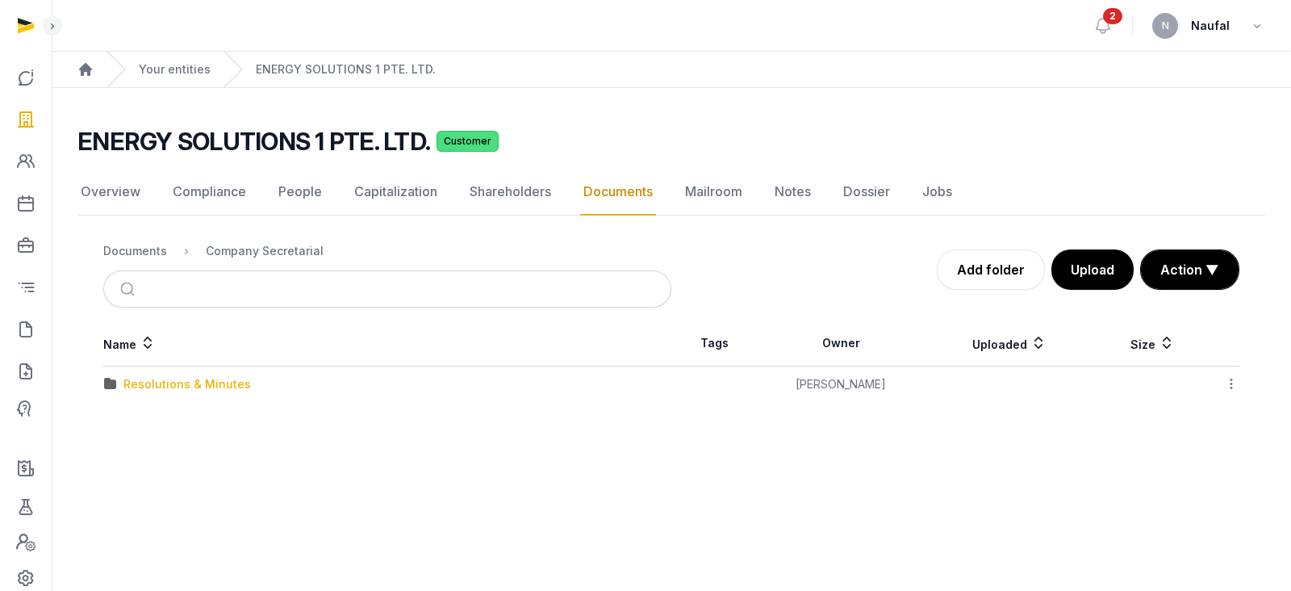
click at [222, 385] on div "Resolutions & Minutes" at bounding box center [186, 384] width 127 height 16
click at [152, 386] on div "2023" at bounding box center [387, 384] width 566 height 16
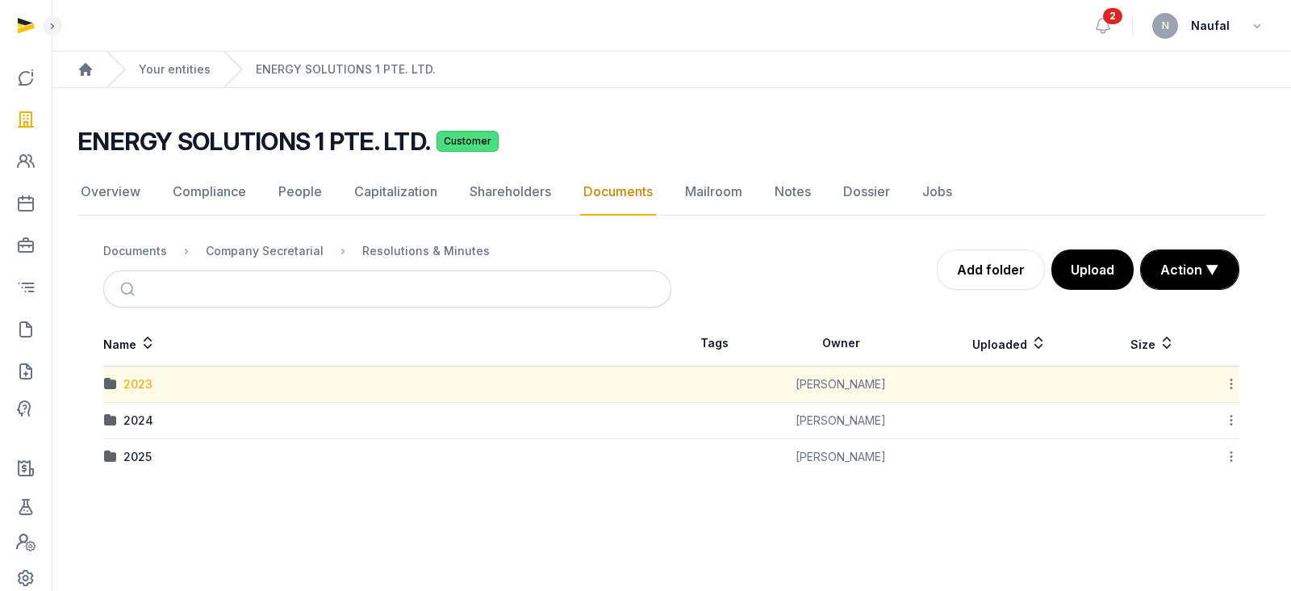
click at [136, 377] on div "2023" at bounding box center [137, 384] width 29 height 16
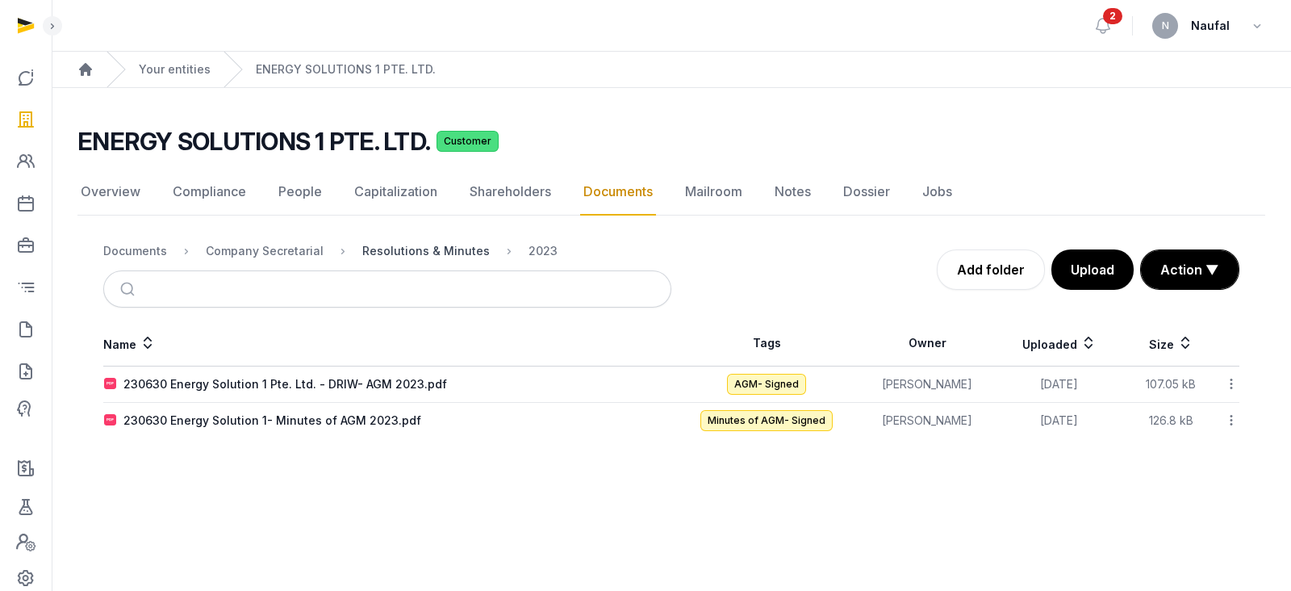
click at [460, 251] on div "Resolutions & Minutes" at bounding box center [425, 251] width 127 height 16
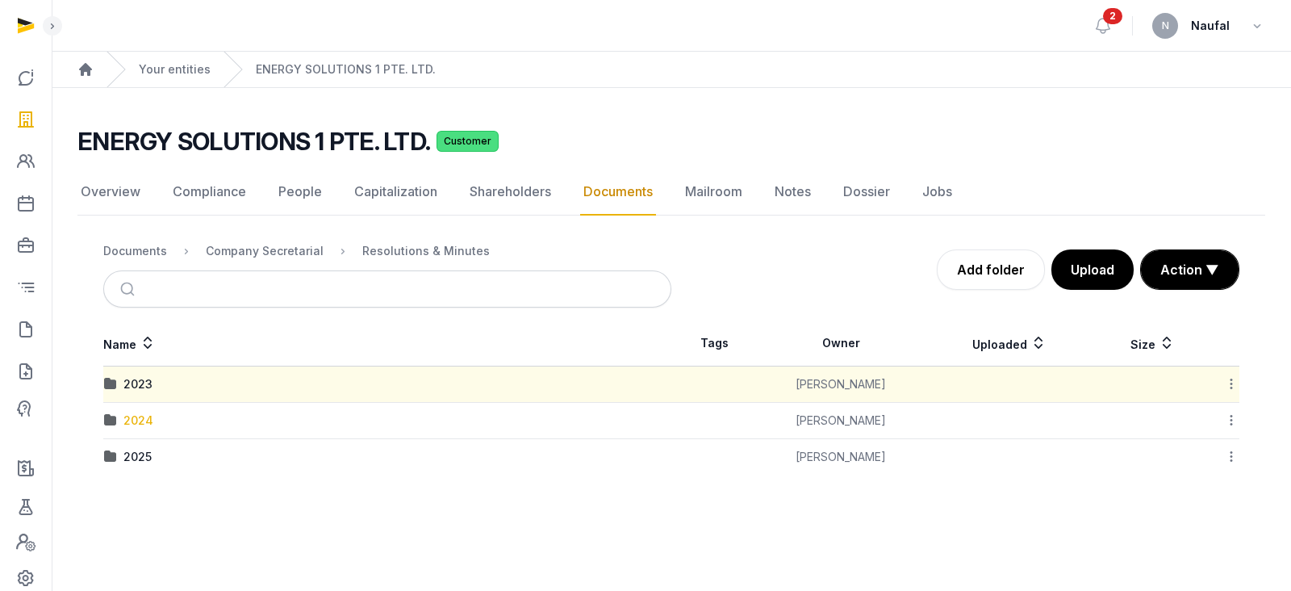
click at [140, 421] on div "2024" at bounding box center [138, 420] width 30 height 16
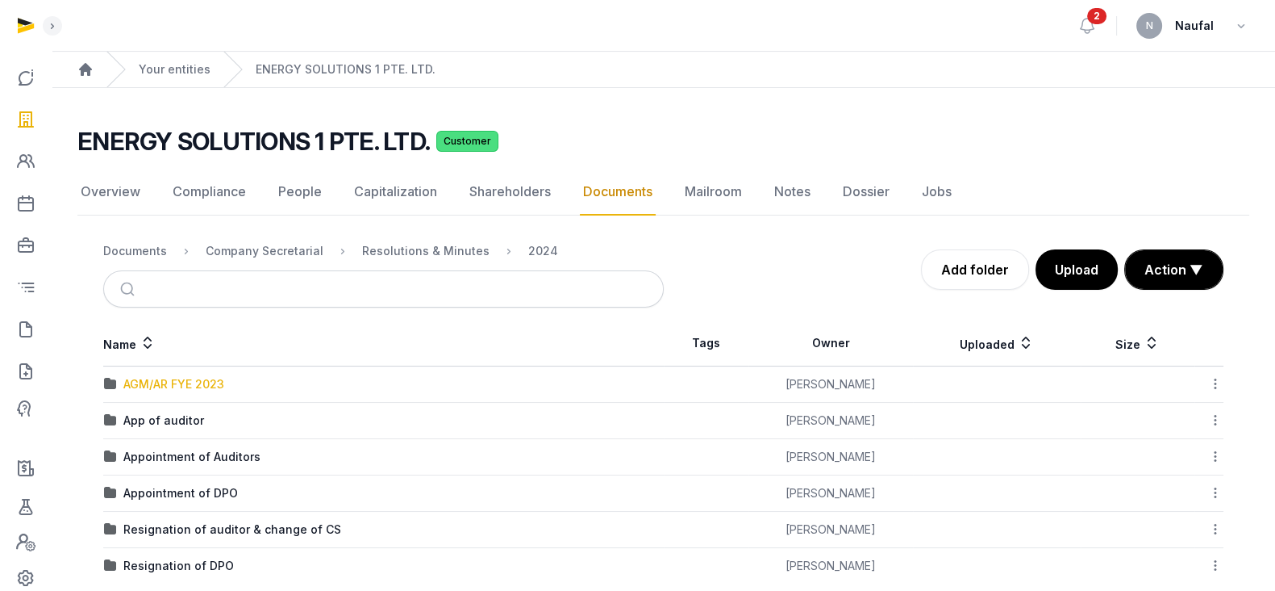
click at [215, 388] on div "AGM/AR FYE 2023" at bounding box center [173, 384] width 101 height 16
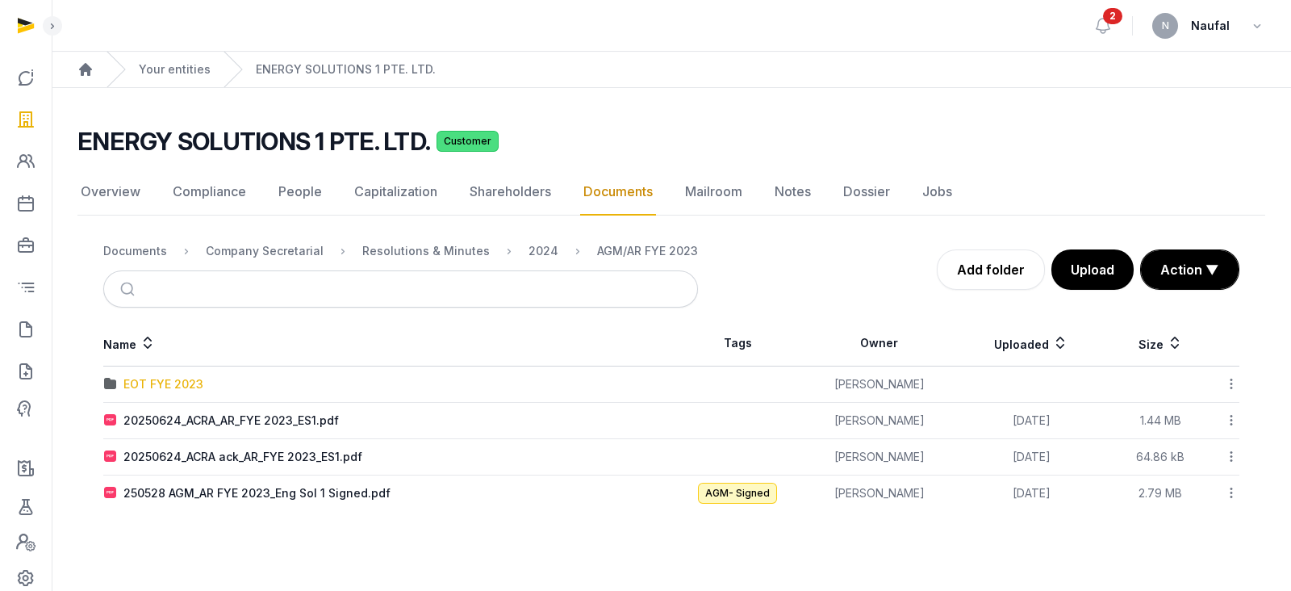
click at [177, 376] on div "EOT FYE 2023" at bounding box center [163, 384] width 80 height 16
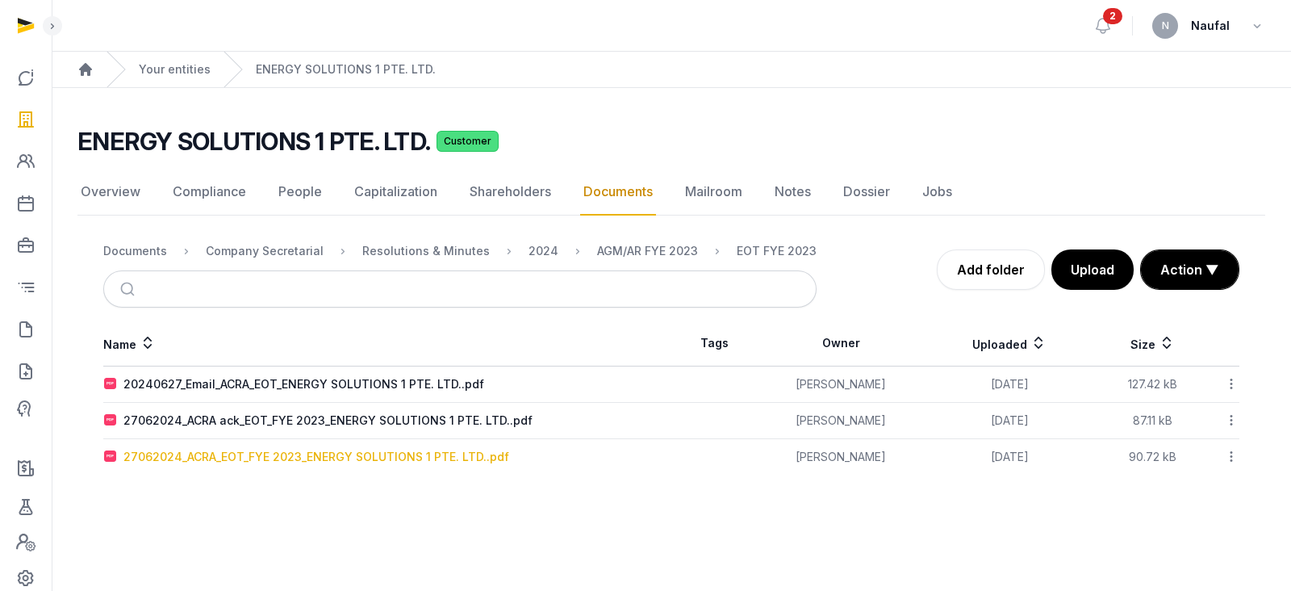
click at [411, 456] on div "27062024_ACRA_EOT_FYE 2023_ENERGY SOLUTIONS 1 PTE. LTD..pdf" at bounding box center [316, 457] width 386 height 16
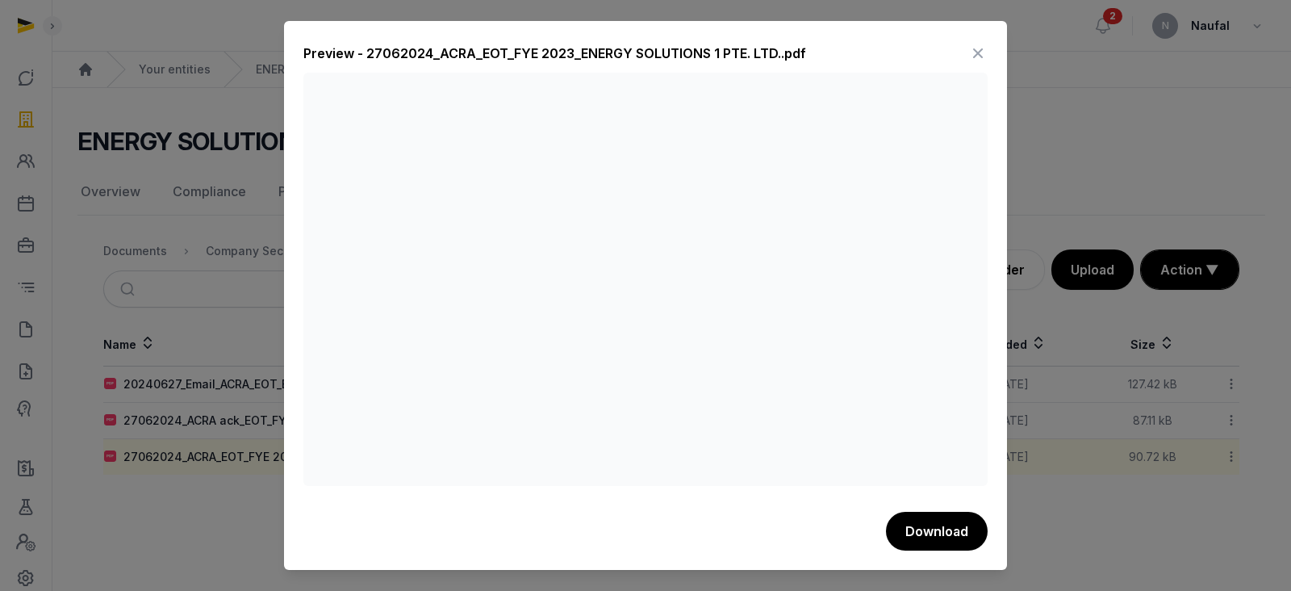
click at [981, 53] on icon at bounding box center [977, 53] width 19 height 26
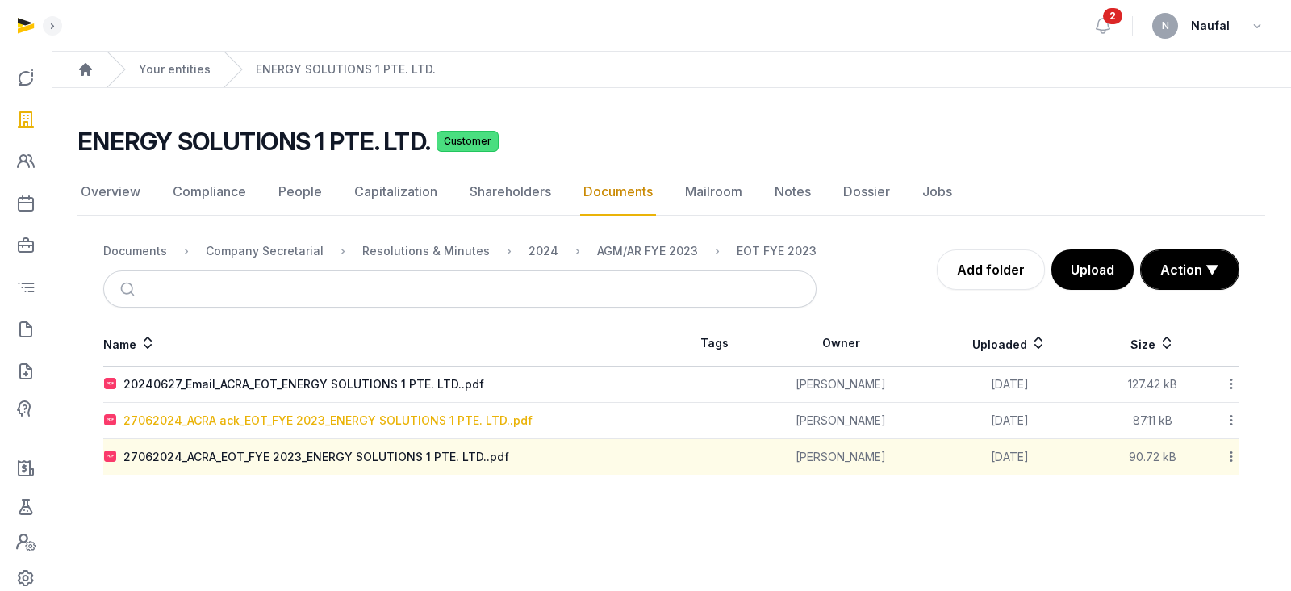
click at [405, 419] on div "27062024_ACRA ack_EOT_FYE 2023_ENERGY SOLUTIONS 1 PTE. LTD..pdf" at bounding box center [327, 420] width 409 height 16
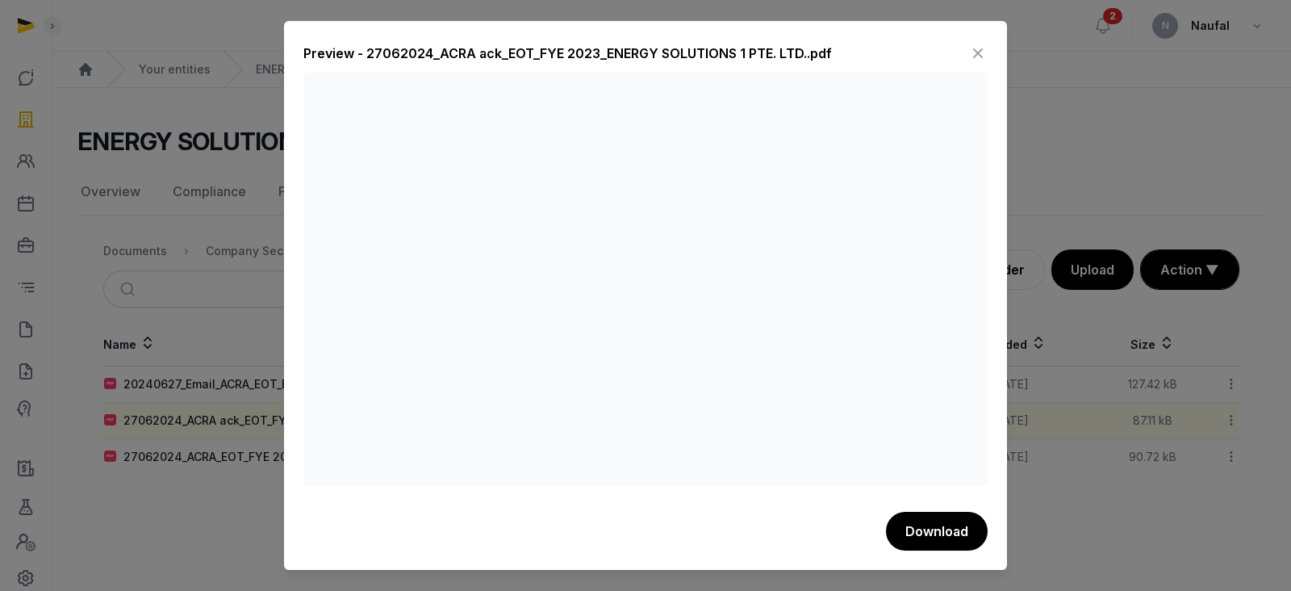
click at [980, 49] on icon at bounding box center [977, 53] width 19 height 26
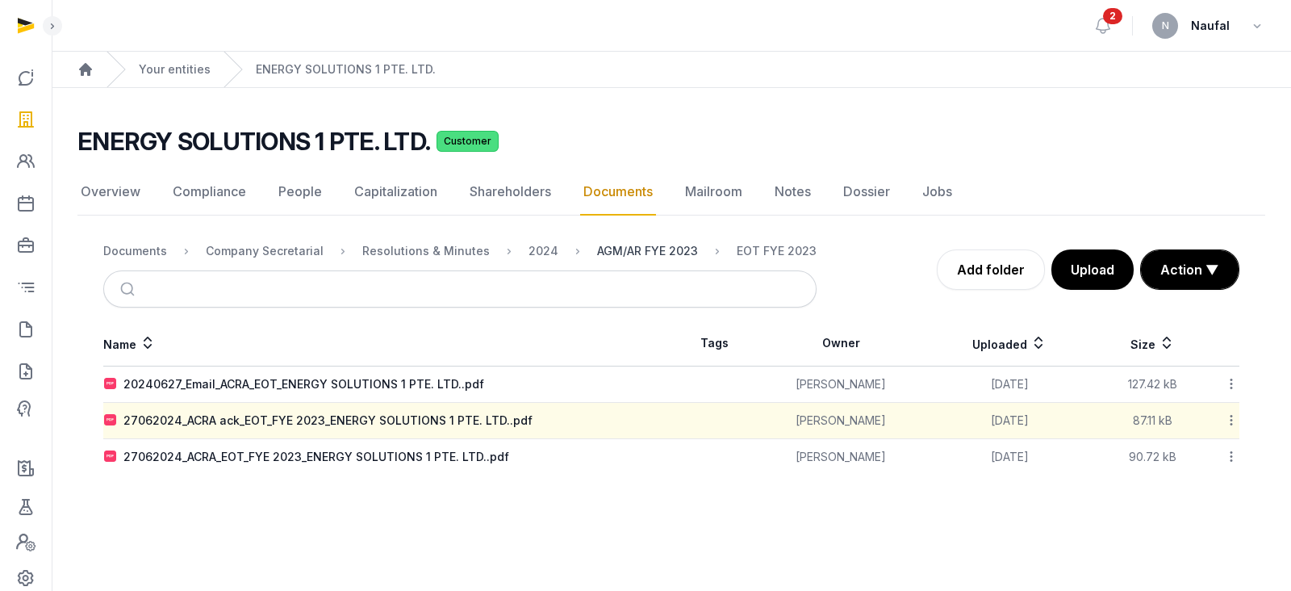
click at [612, 251] on div "AGM/AR FYE 2023" at bounding box center [647, 251] width 101 height 16
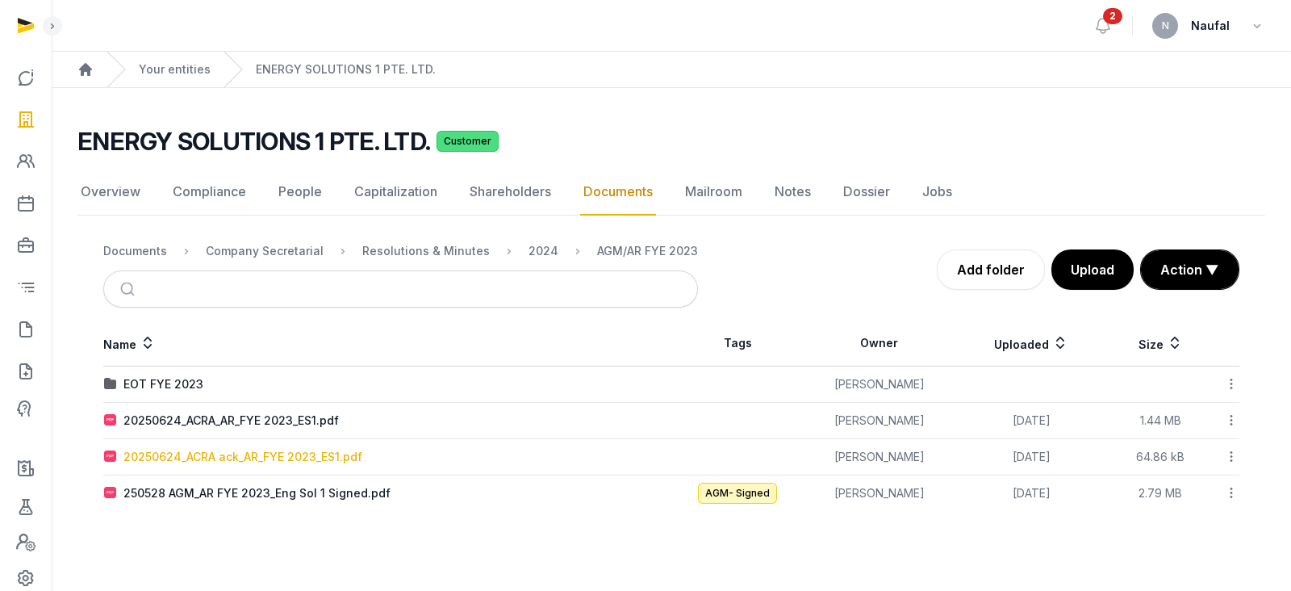
click at [318, 455] on div "20250624_ACRA ack_AR_FYE 2023_ES1.pdf" at bounding box center [242, 457] width 239 height 16
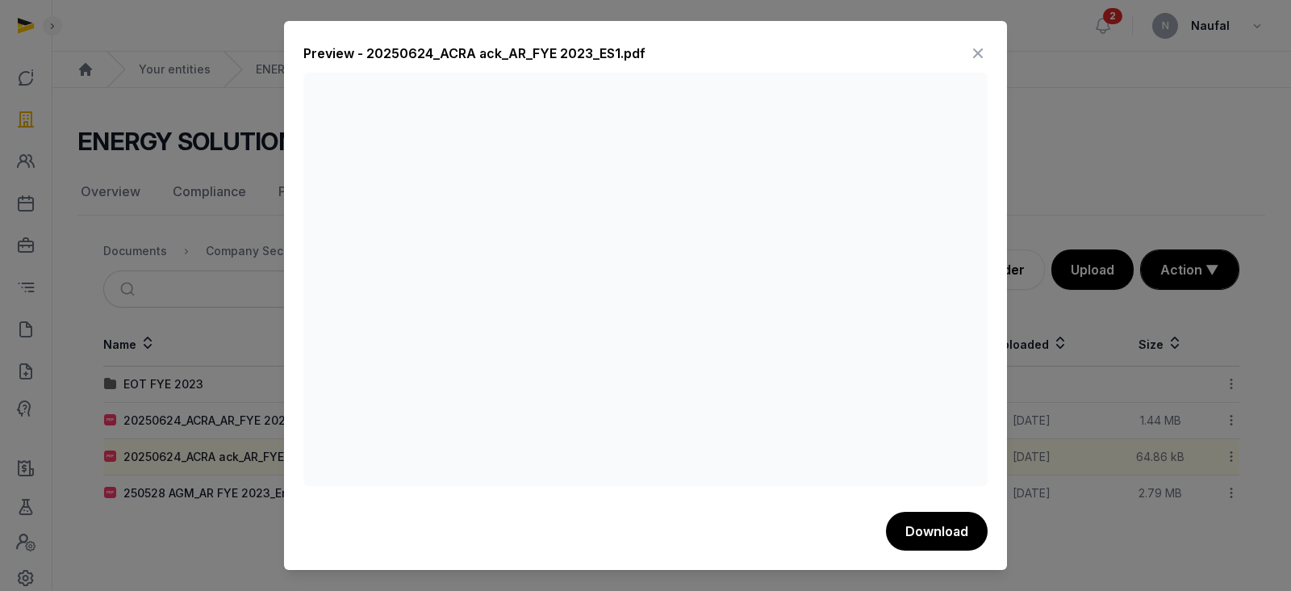
click at [984, 52] on icon at bounding box center [977, 53] width 19 height 26
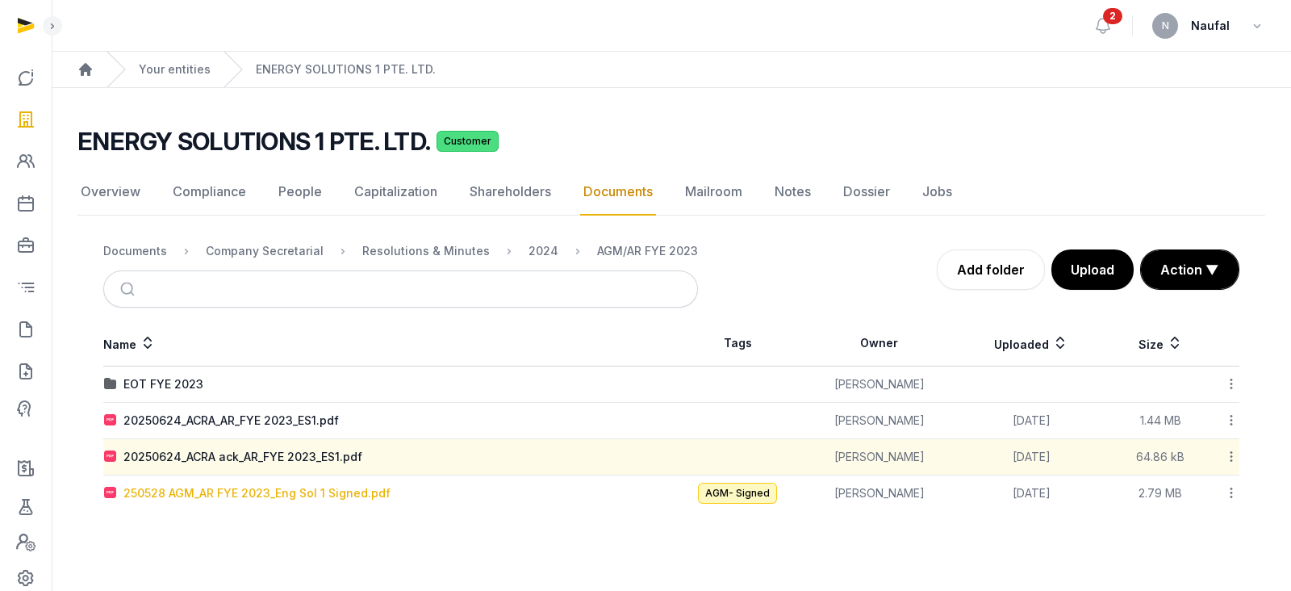
click at [322, 495] on div "250528 AGM_AR FYE 2023_Eng Sol 1 Signed.pdf" at bounding box center [256, 493] width 267 height 16
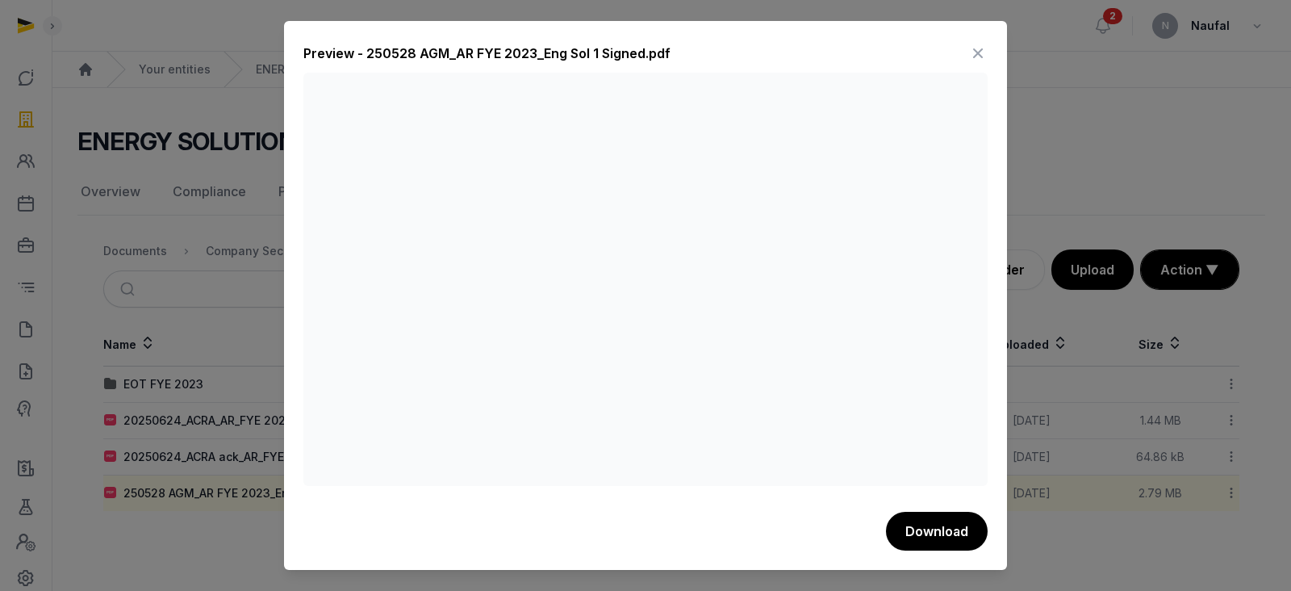
click at [979, 55] on icon at bounding box center [977, 53] width 19 height 26
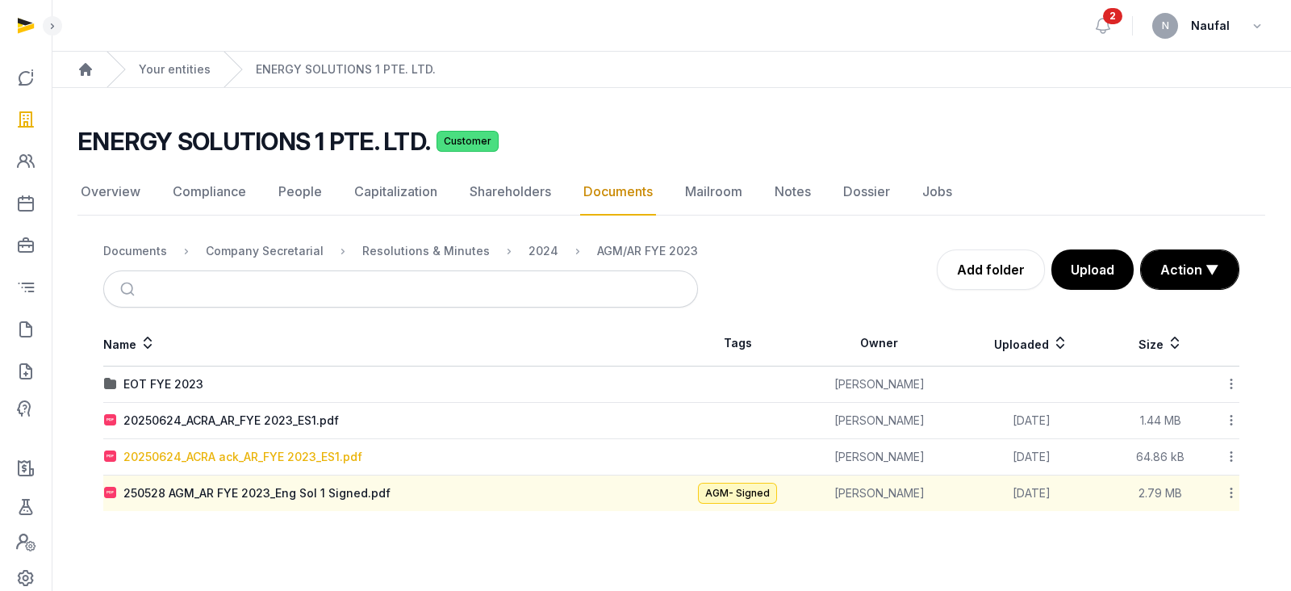
click at [266, 457] on div "20250624_ACRA ack_AR_FYE 2023_ES1.pdf" at bounding box center [242, 457] width 239 height 16
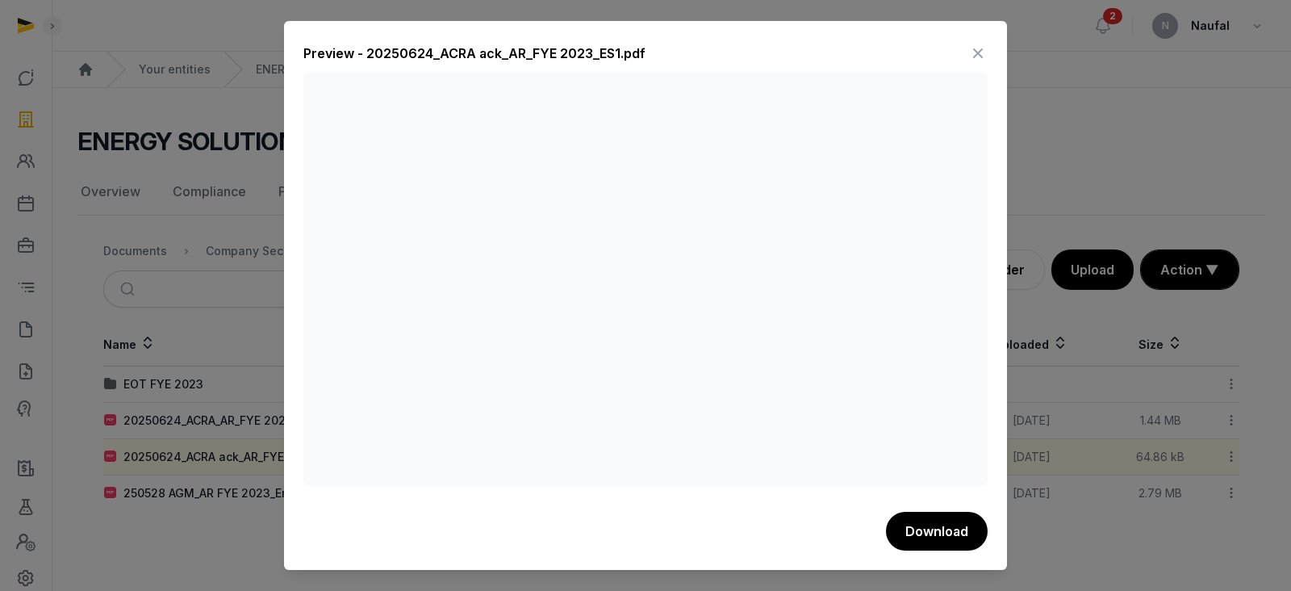
click at [980, 53] on icon at bounding box center [977, 53] width 19 height 26
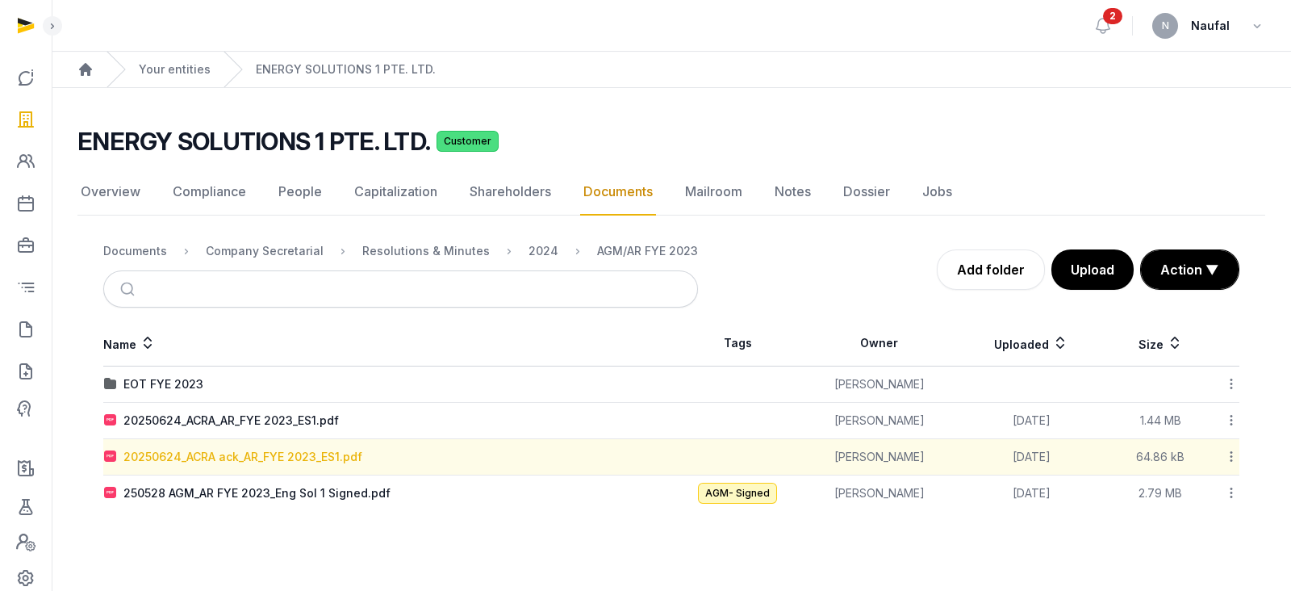
click at [280, 453] on div "20250624_ACRA ack_AR_FYE 2023_ES1.pdf" at bounding box center [242, 457] width 239 height 16
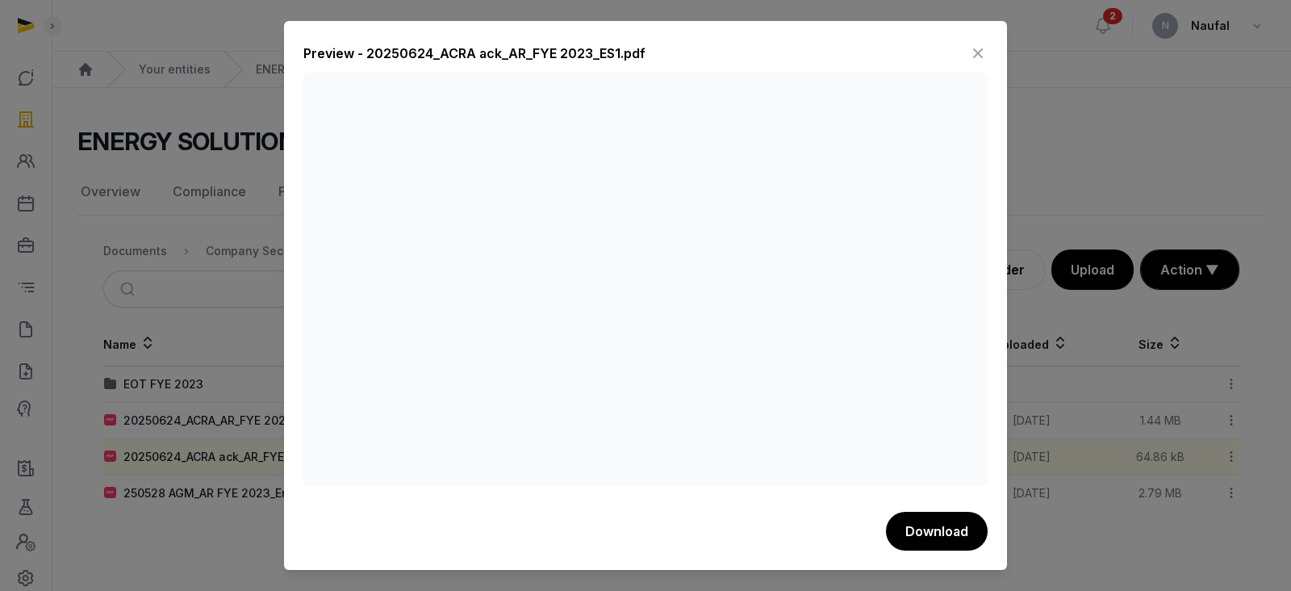
click at [984, 50] on icon at bounding box center [977, 53] width 19 height 26
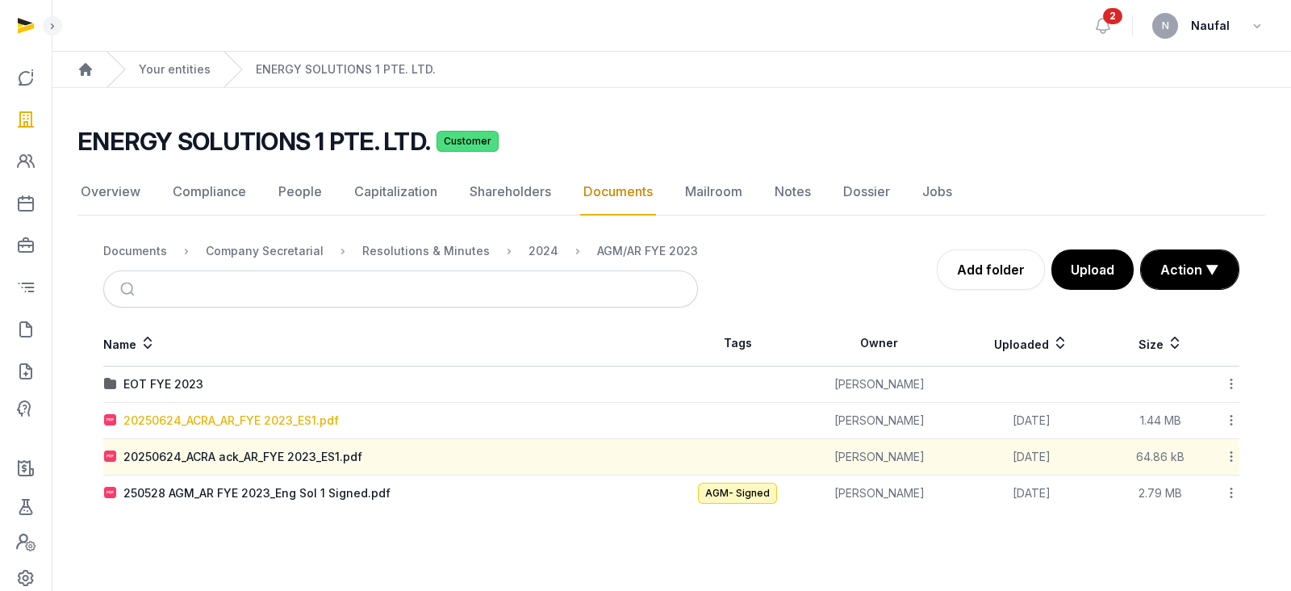
click at [225, 415] on div "20250624_ACRA_AR_FYE 2023_ES1.pdf" at bounding box center [230, 420] width 215 height 16
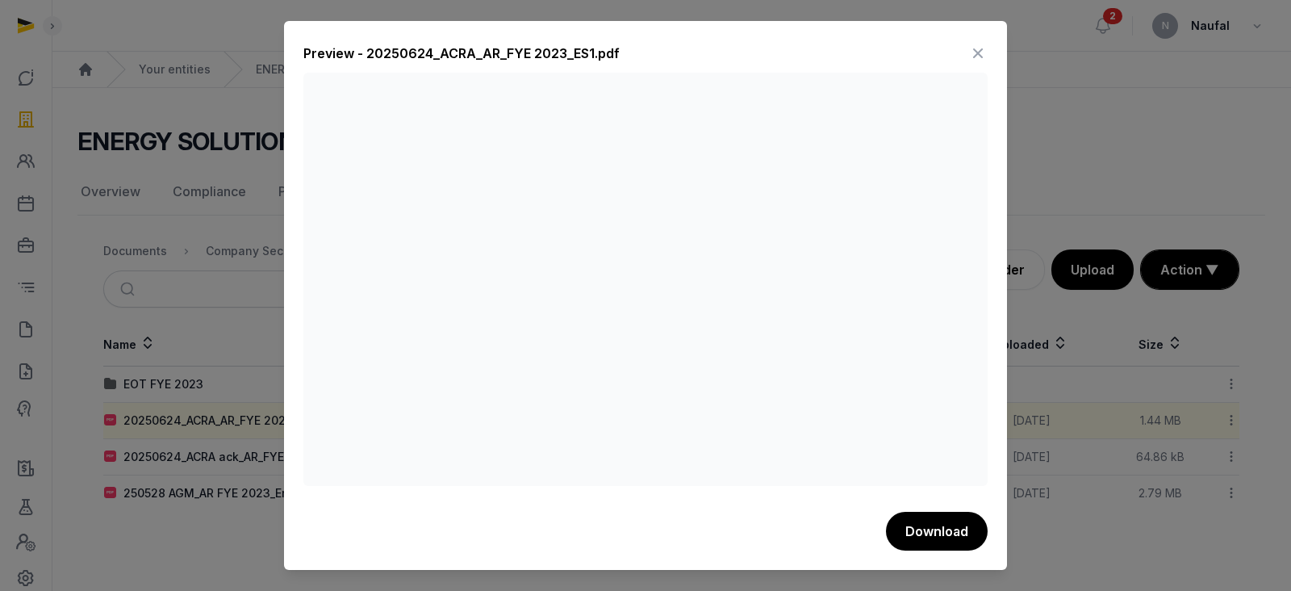
click at [974, 49] on icon at bounding box center [977, 53] width 19 height 26
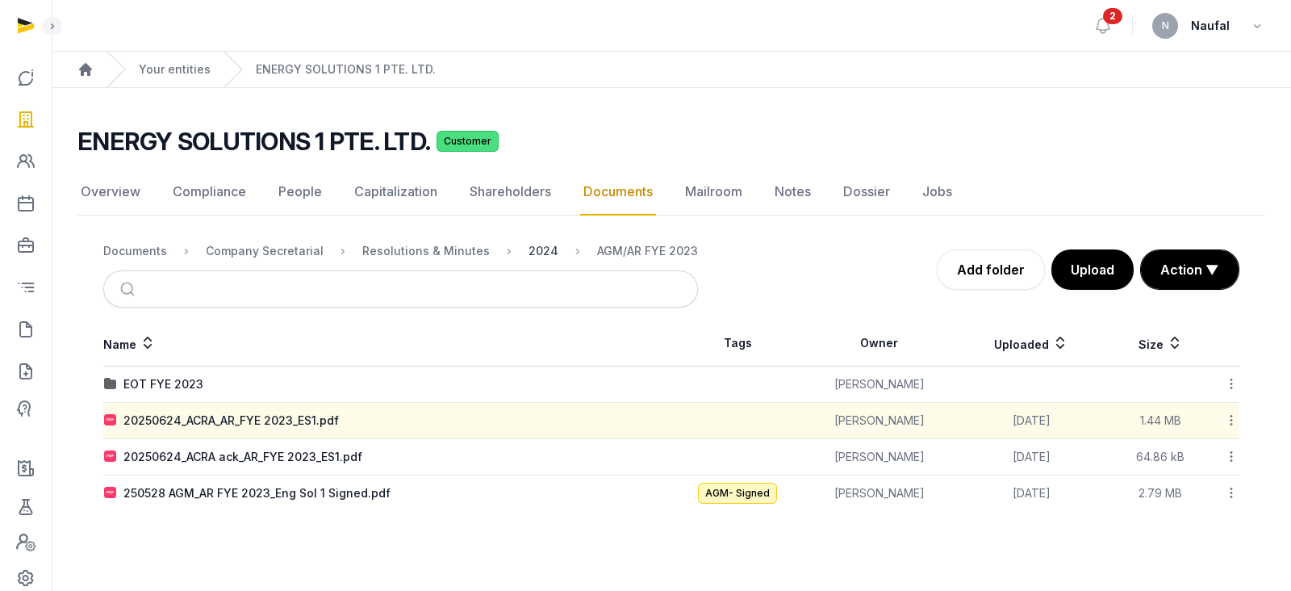
click at [538, 252] on div "2024" at bounding box center [543, 251] width 30 height 16
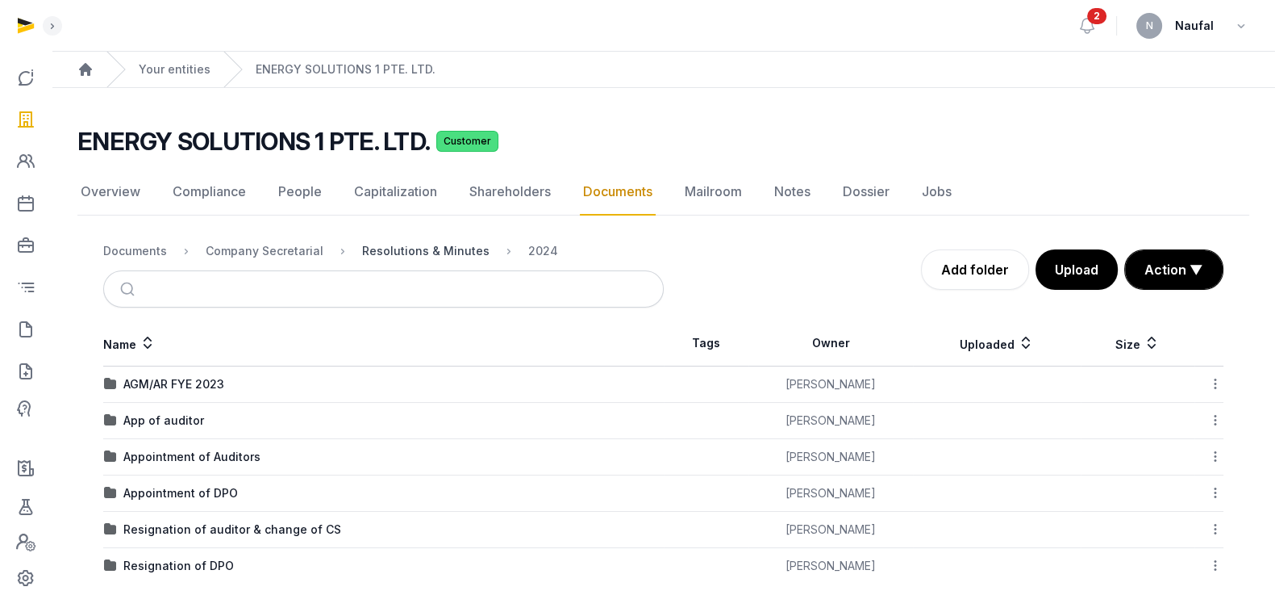
click at [451, 244] on div "Resolutions & Minutes" at bounding box center [425, 251] width 127 height 16
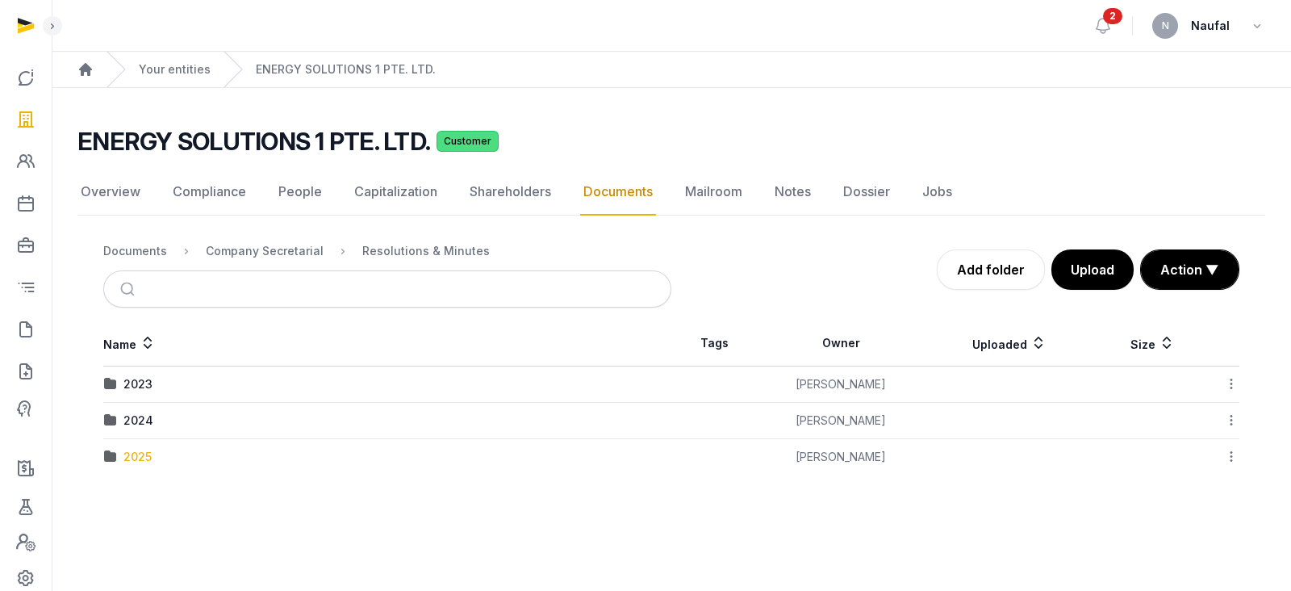
click at [133, 457] on div "2025" at bounding box center [137, 457] width 28 height 16
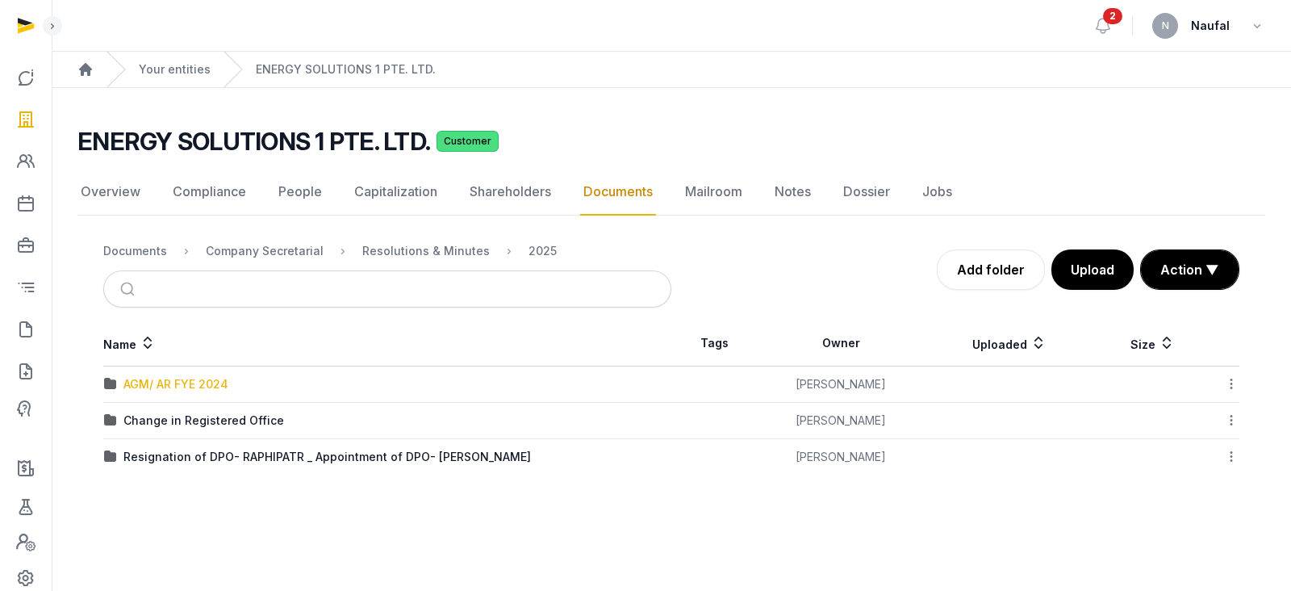
click at [215, 388] on div "AGM/ AR FYE 2024" at bounding box center [175, 384] width 105 height 16
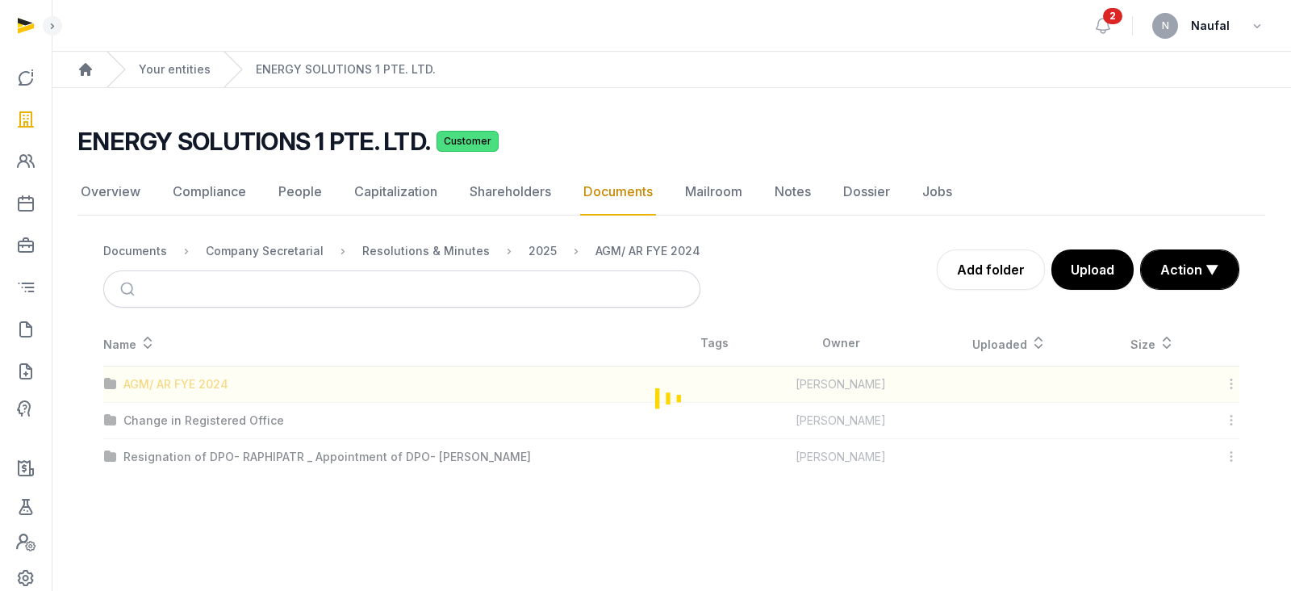
click at [215, 388] on div "Loading" at bounding box center [671, 397] width 1188 height 154
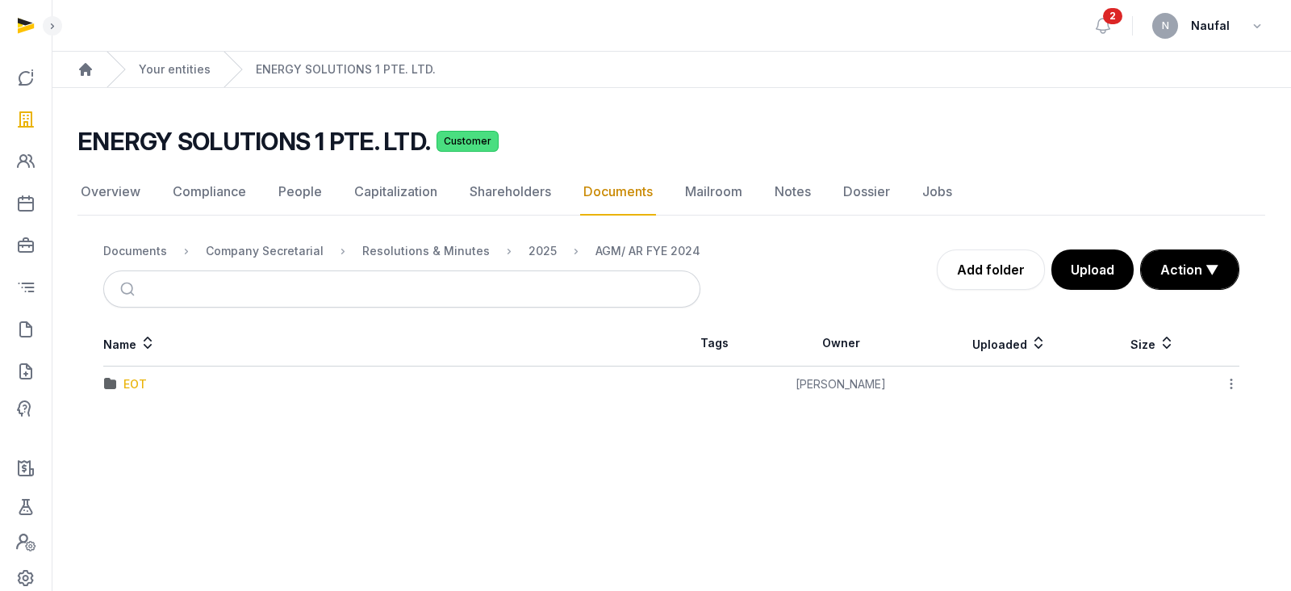
click at [137, 390] on div "EOT" at bounding box center [134, 384] width 23 height 16
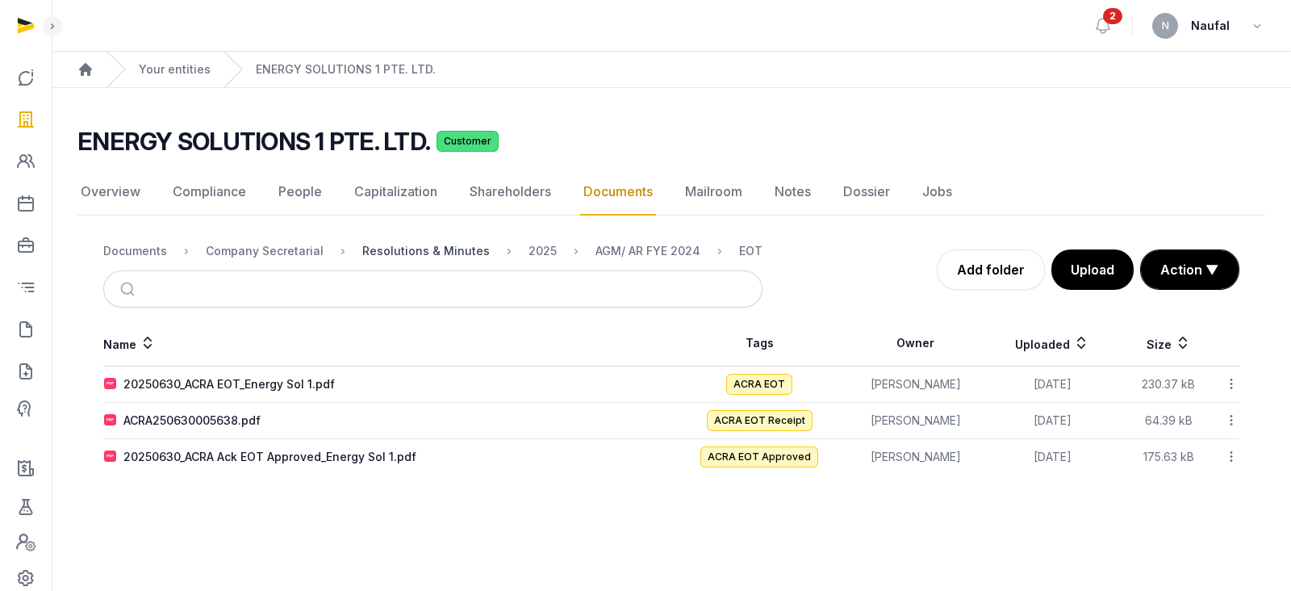
click at [469, 253] on div "Resolutions & Minutes" at bounding box center [425, 251] width 127 height 16
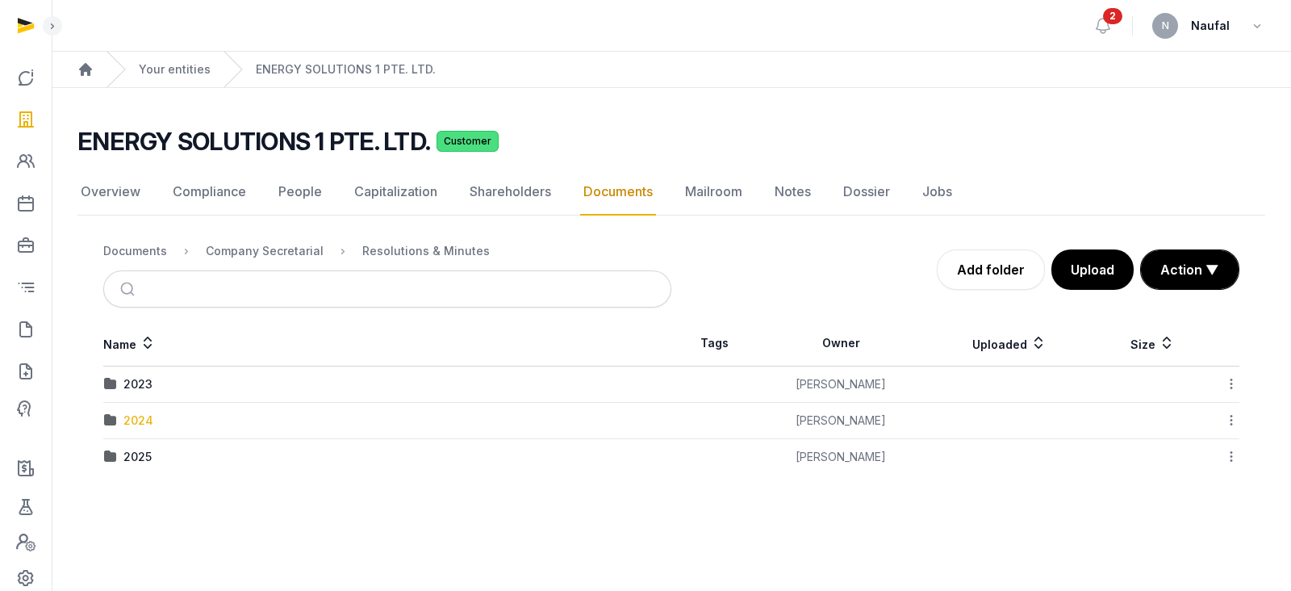
click at [148, 417] on div "2024" at bounding box center [138, 420] width 30 height 16
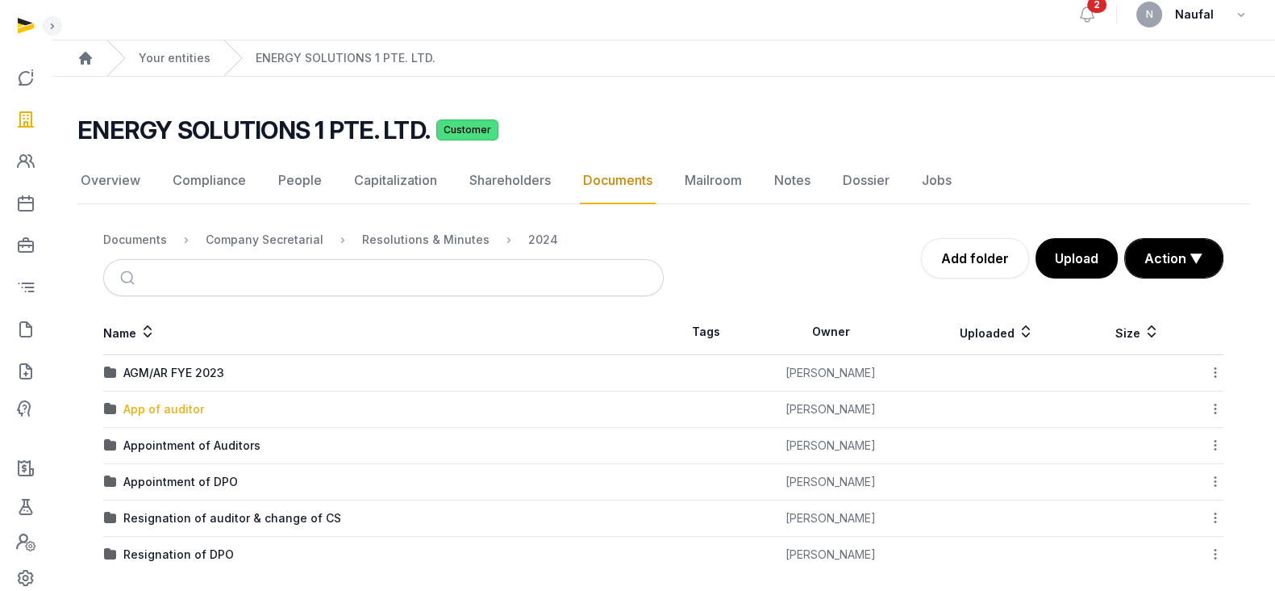
scroll to position [8, 0]
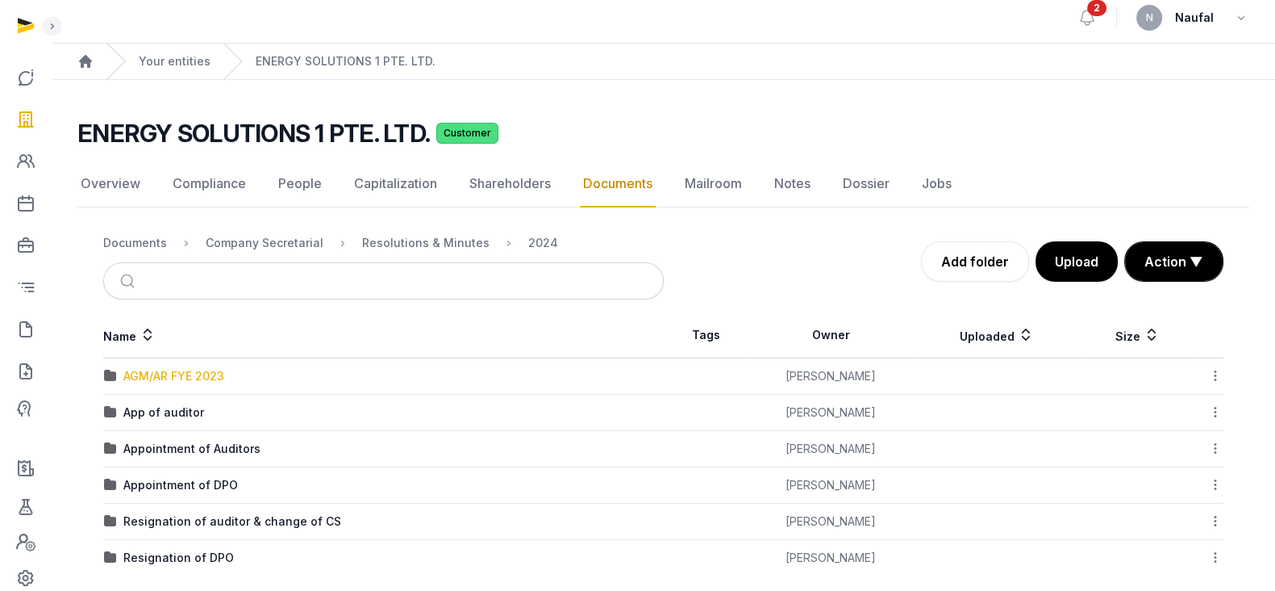
click at [186, 373] on div "AGM/AR FYE 2023" at bounding box center [173, 376] width 101 height 16
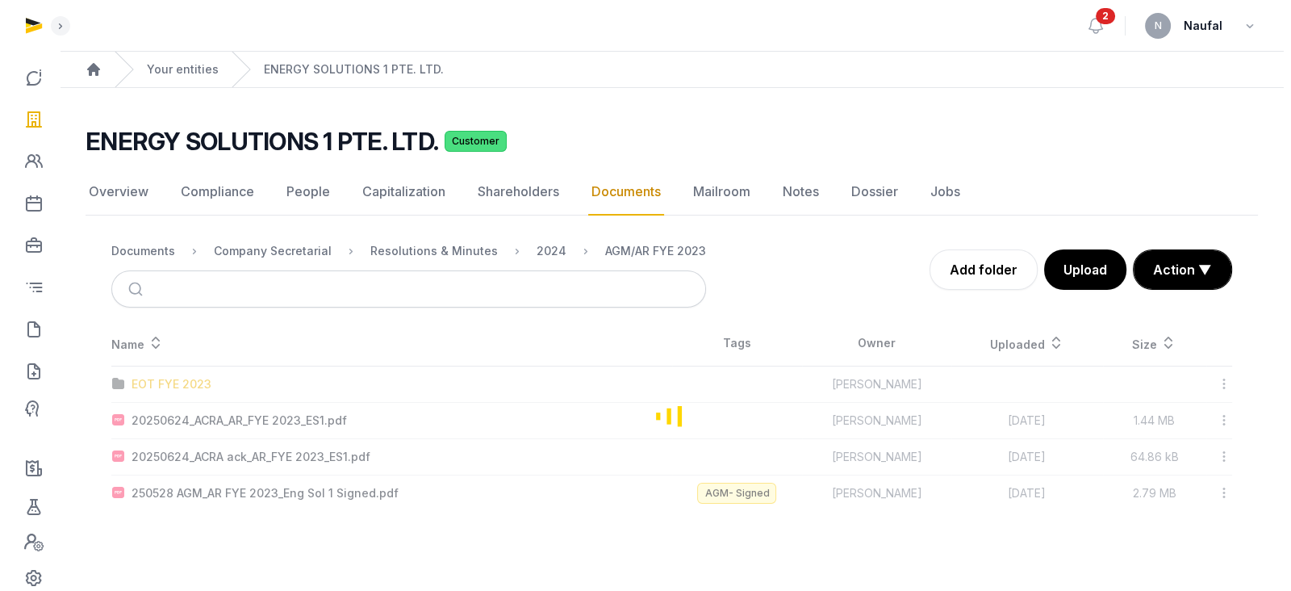
scroll to position [0, 0]
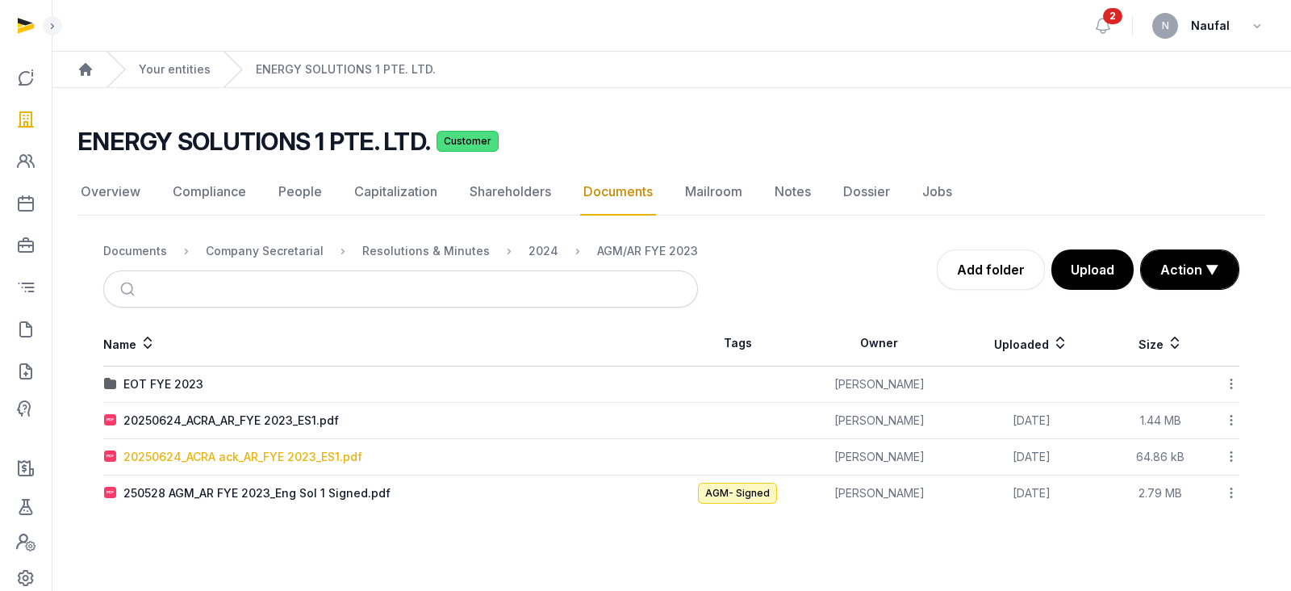
click at [337, 457] on div "20250624_ACRA ack_AR_FYE 2023_ES1.pdf" at bounding box center [242, 457] width 239 height 16
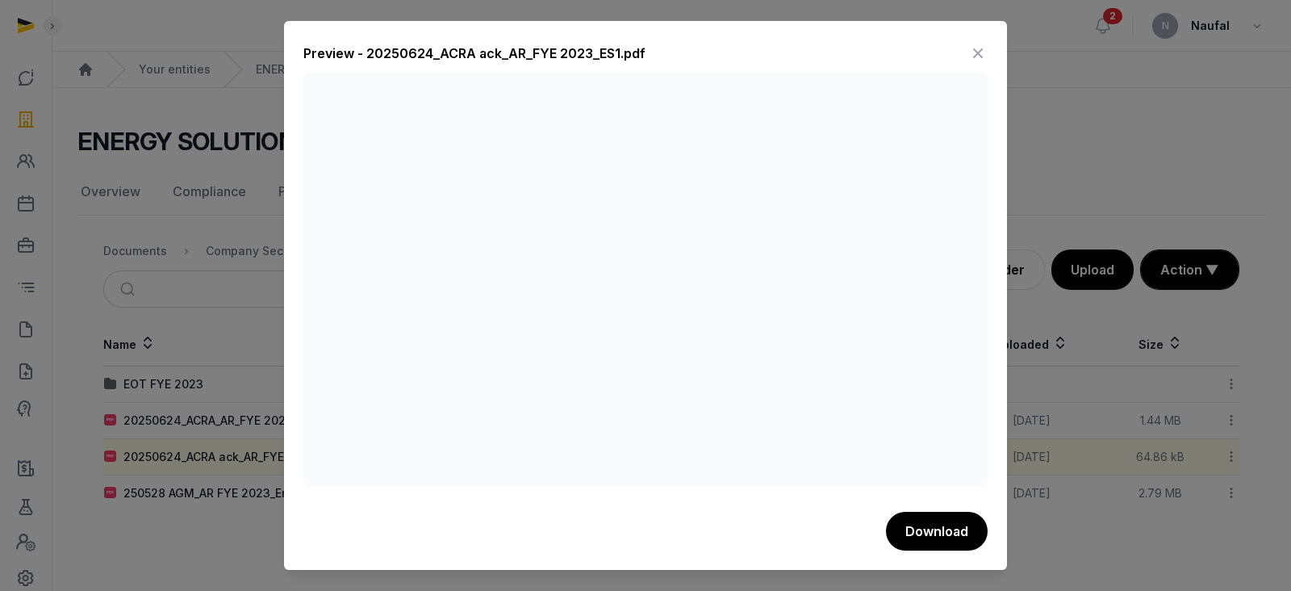
click at [980, 49] on icon at bounding box center [977, 53] width 19 height 26
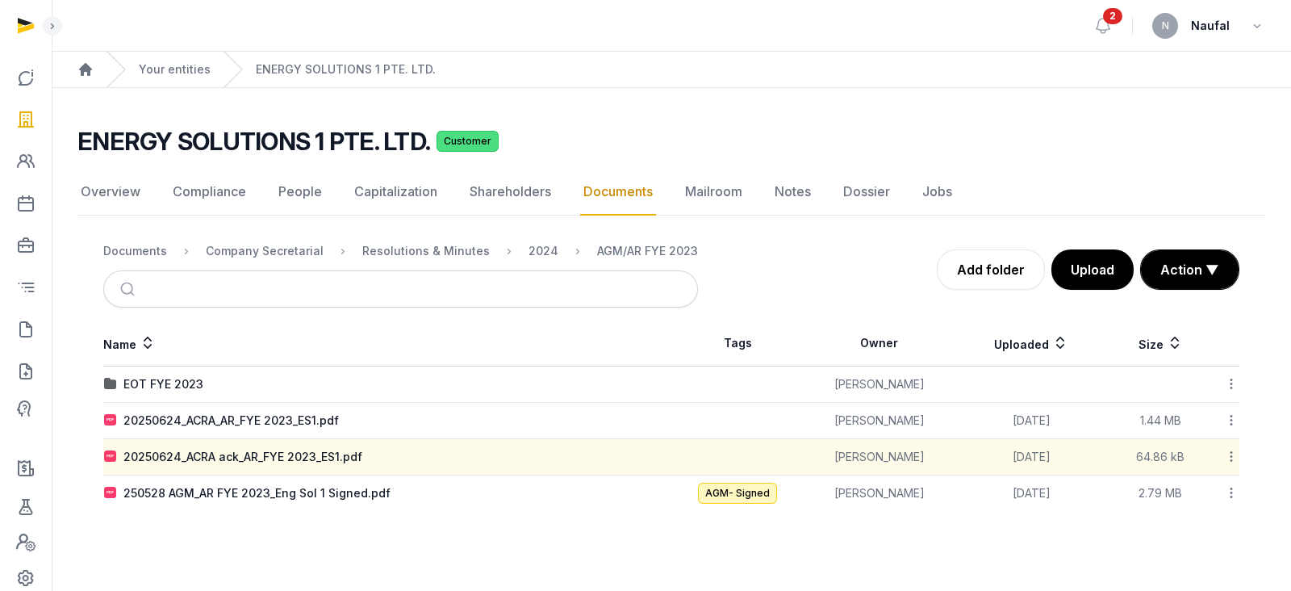
click at [1232, 453] on icon at bounding box center [1231, 456] width 15 height 17
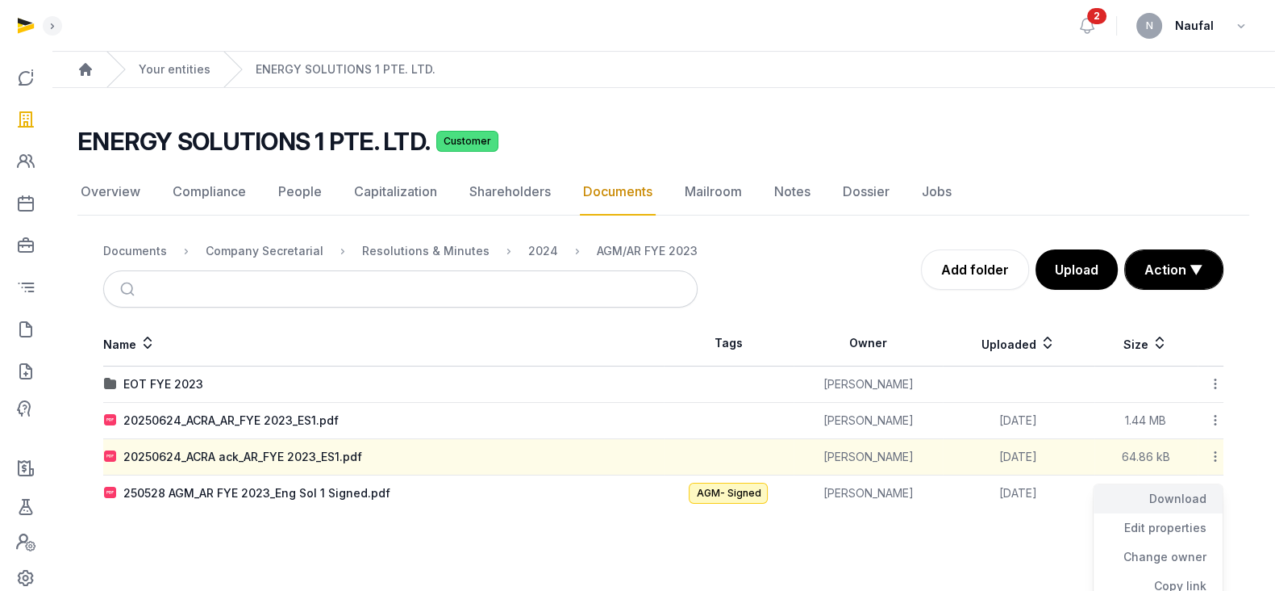
click at [1181, 492] on div "Download" at bounding box center [1158, 498] width 129 height 29
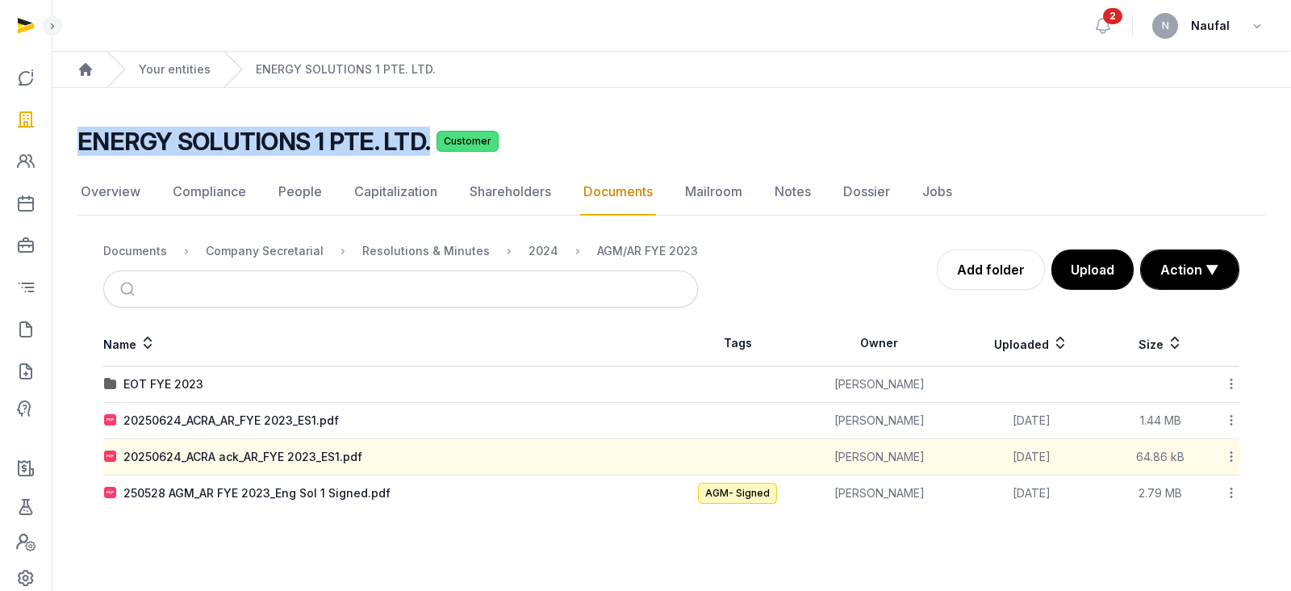
drag, startPoint x: 77, startPoint y: 143, endPoint x: 424, endPoint y: 144, distance: 346.1
click at [424, 144] on h2 "ENERGY SOLUTIONS 1 PTE. LTD." at bounding box center [253, 141] width 353 height 29
copy h2 "ENERGY SOLUTIONS 1 PTE. LTD."
